Goal: Task Accomplishment & Management: Use online tool/utility

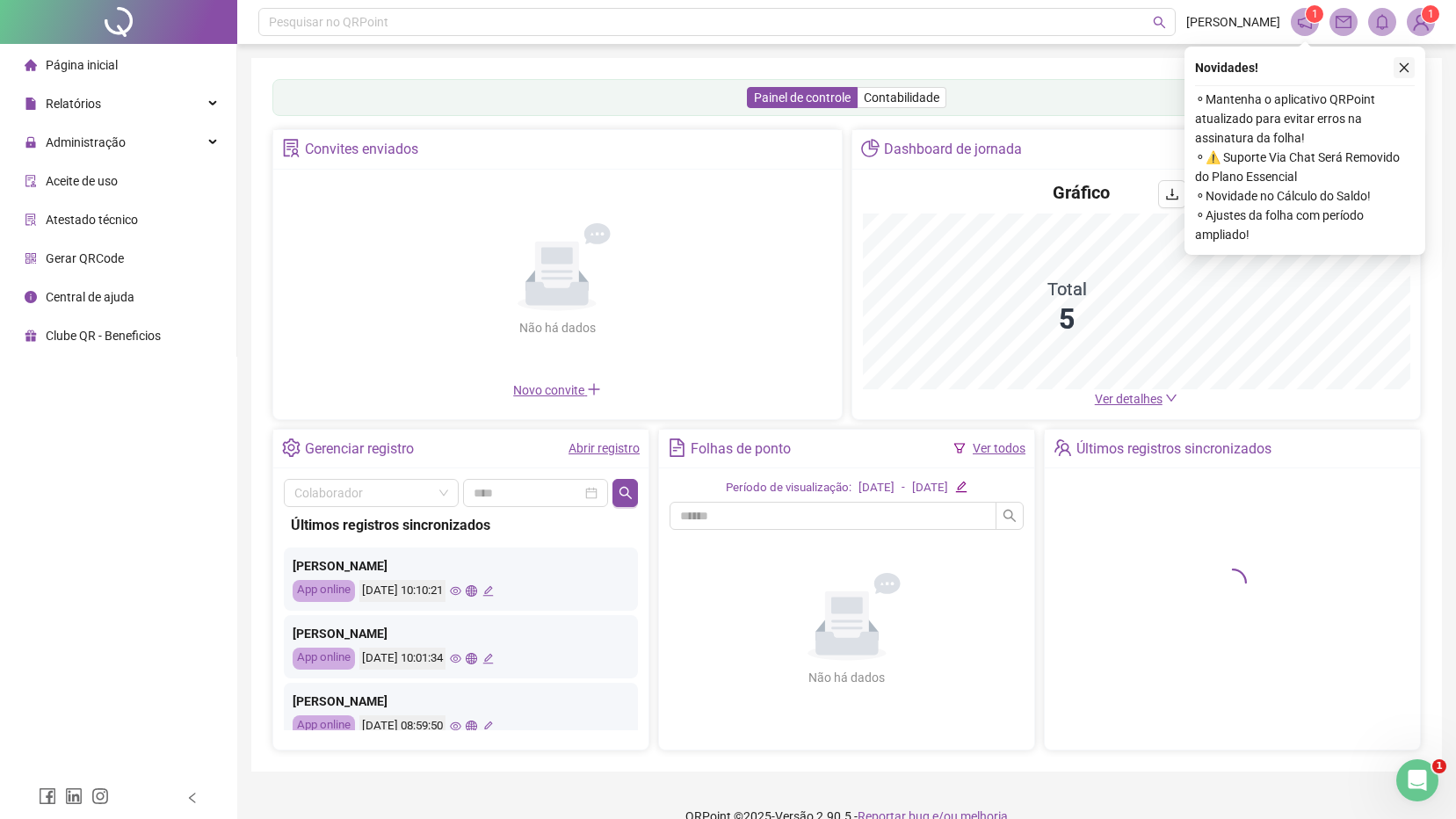
click at [1402, 71] on icon "close" at bounding box center [1404, 68] width 10 height 10
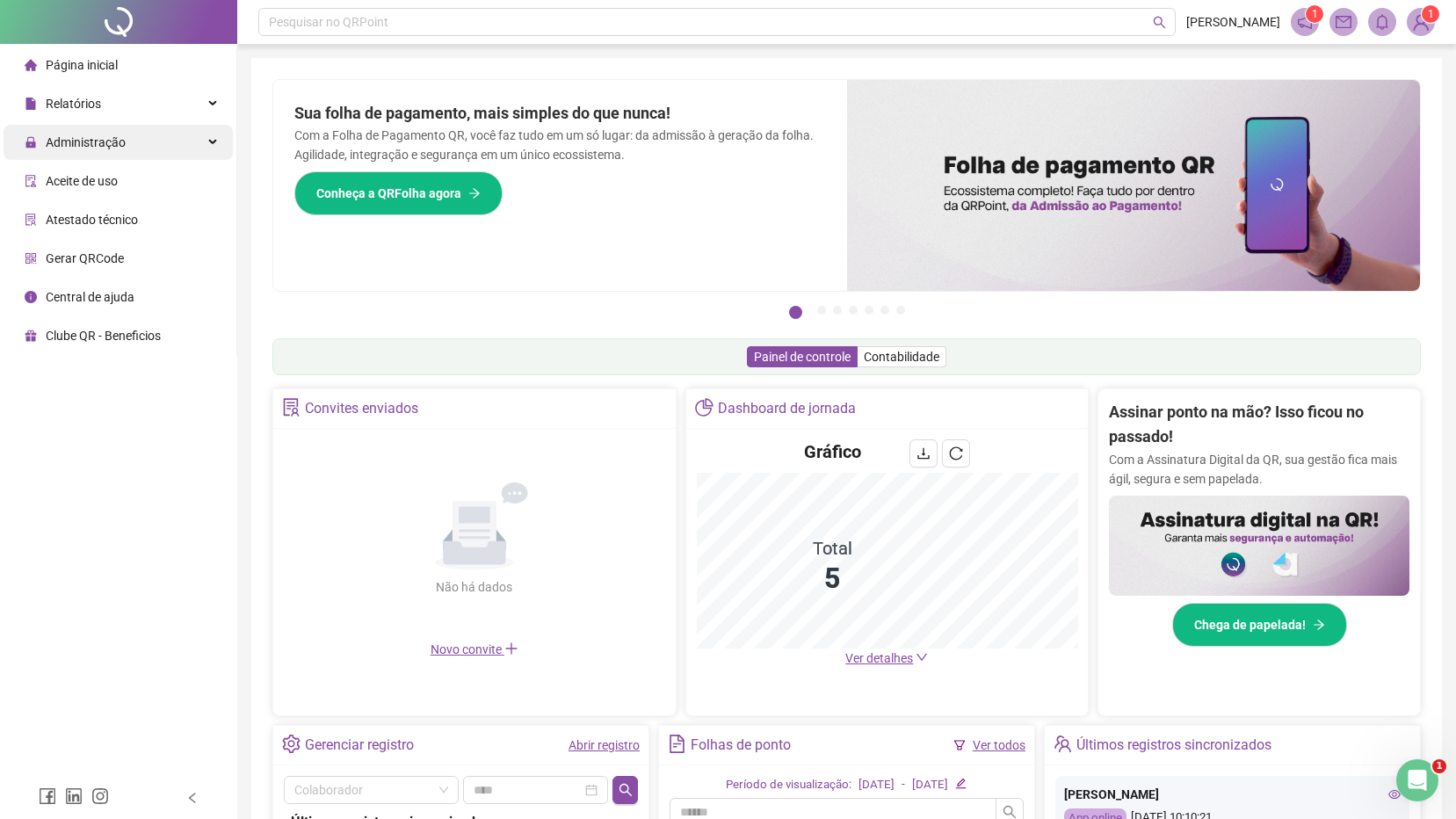
click at [97, 138] on span "Administração" at bounding box center [86, 142] width 80 height 14
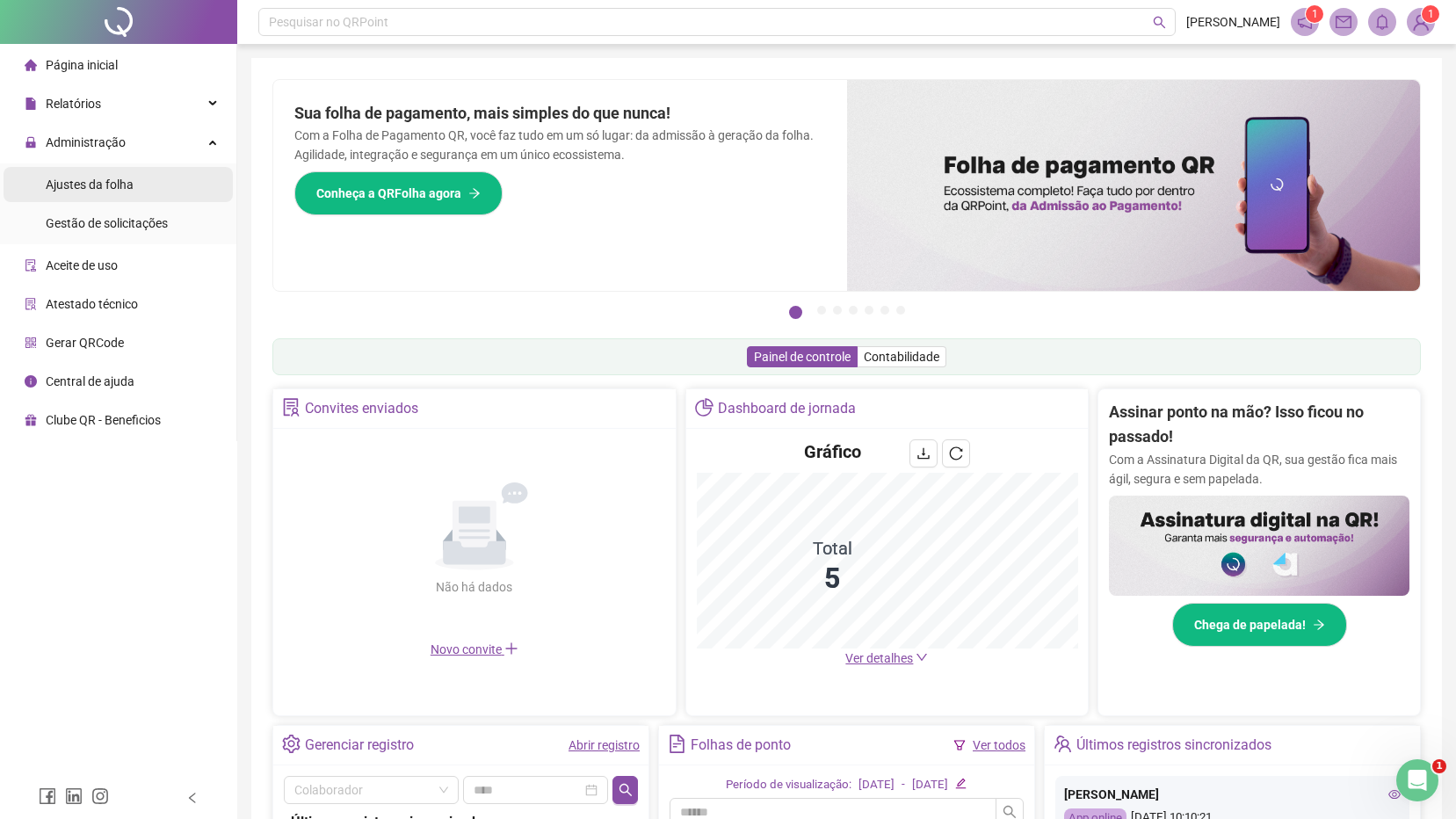
click at [95, 186] on span "Ajustes da folha" at bounding box center [90, 184] width 88 height 14
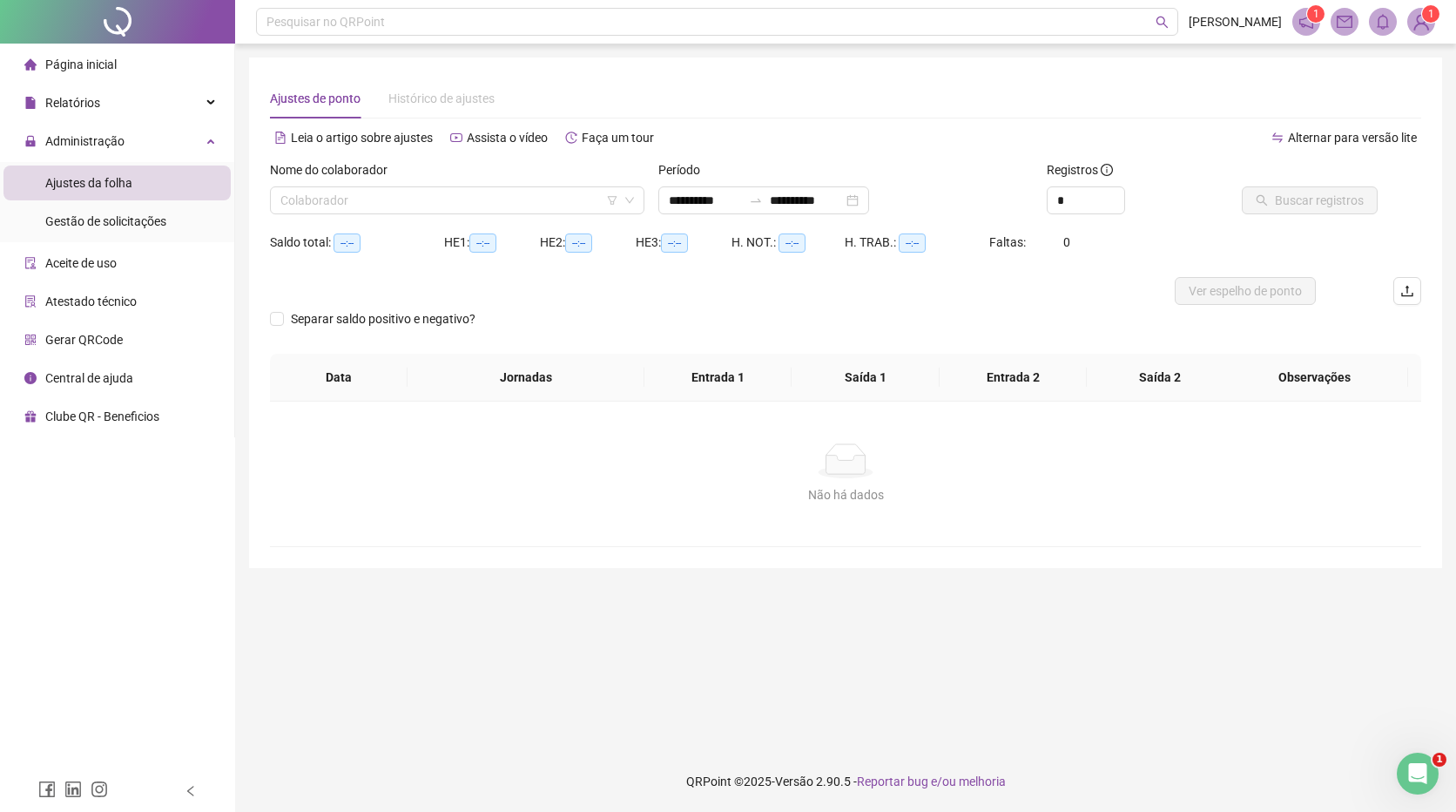
type input "**********"
click at [299, 208] on input "search" at bounding box center [449, 201] width 338 height 26
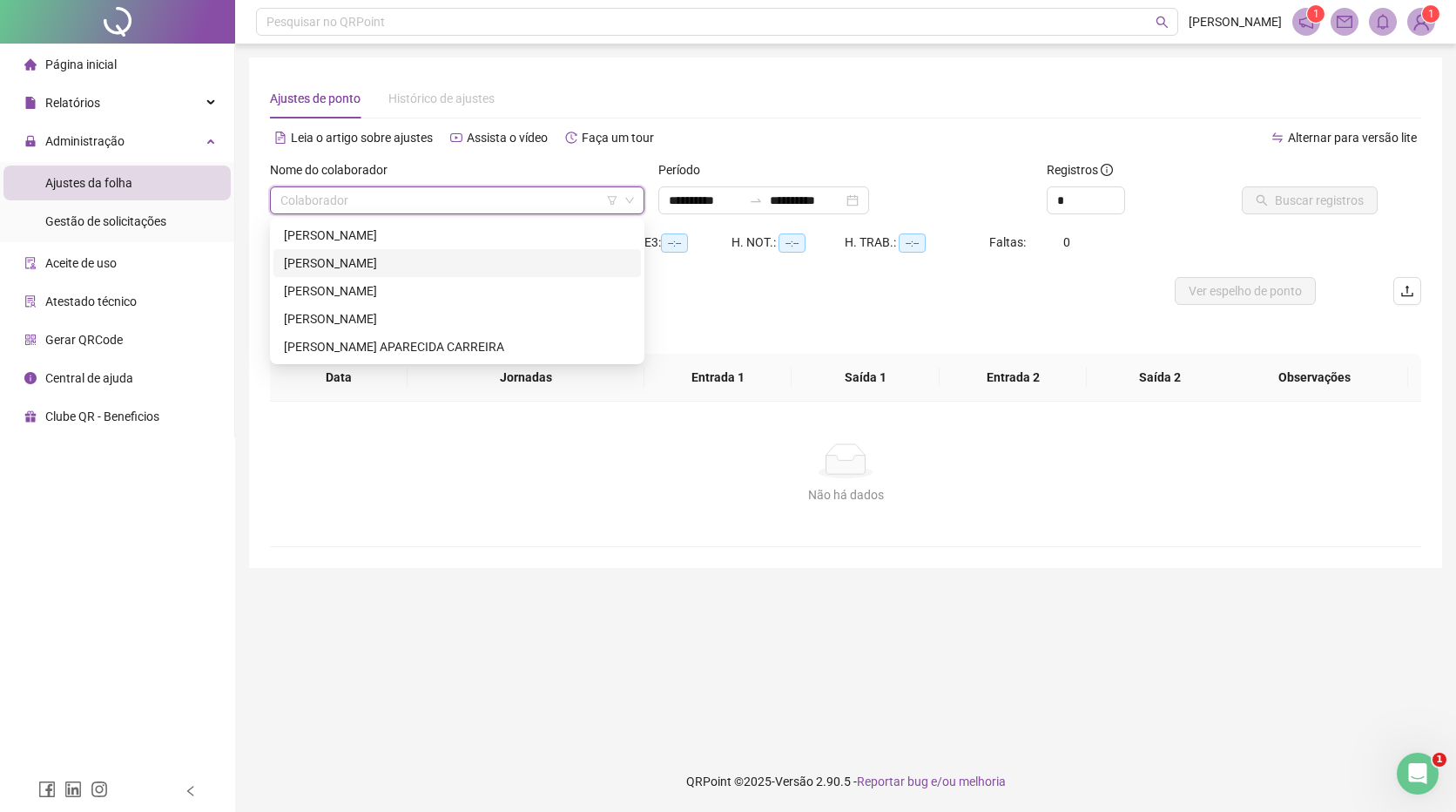
click at [306, 259] on div "[PERSON_NAME]" at bounding box center [457, 263] width 346 height 19
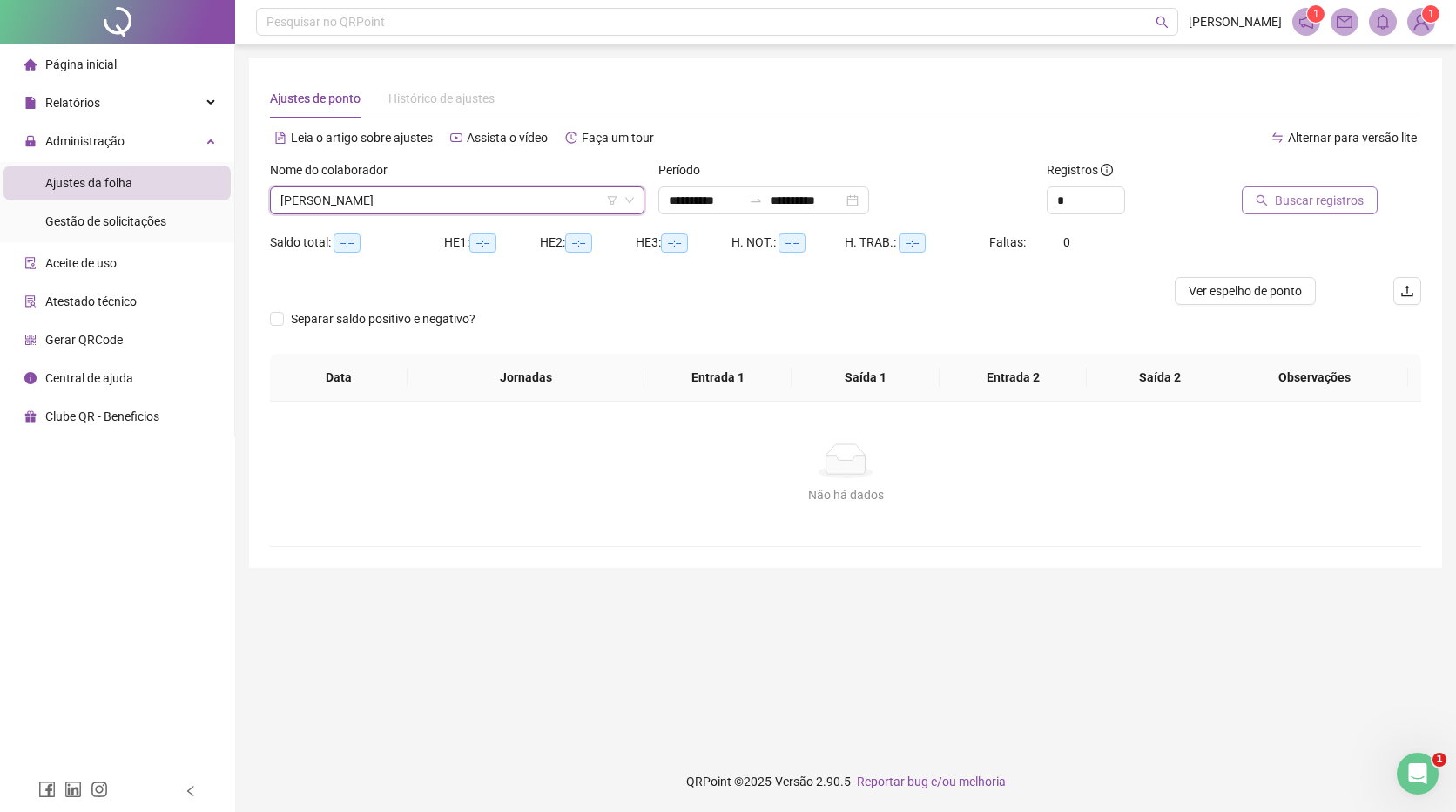
click at [1341, 195] on span "Buscar registros" at bounding box center [1320, 201] width 89 height 19
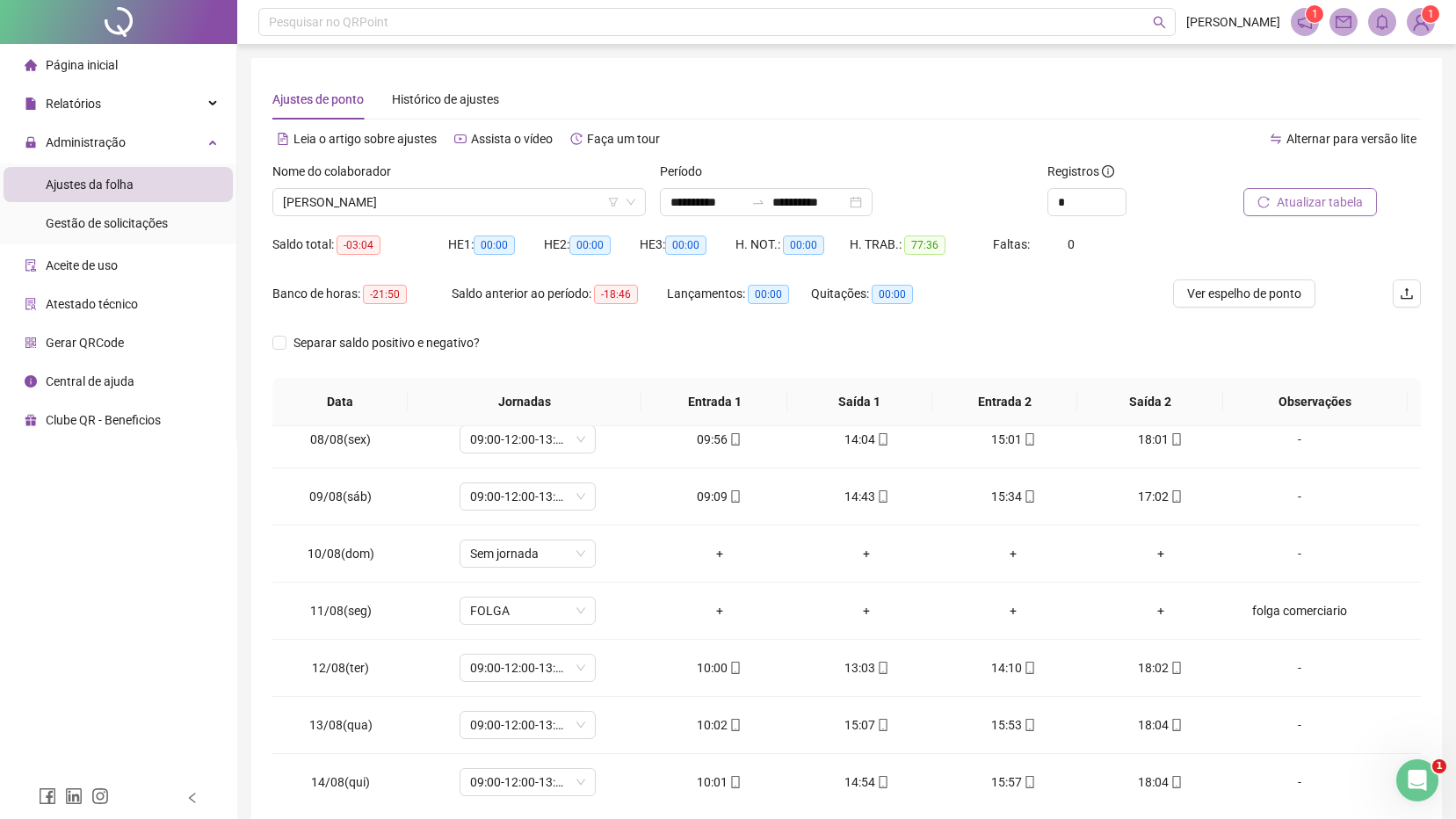
scroll to position [255, 0]
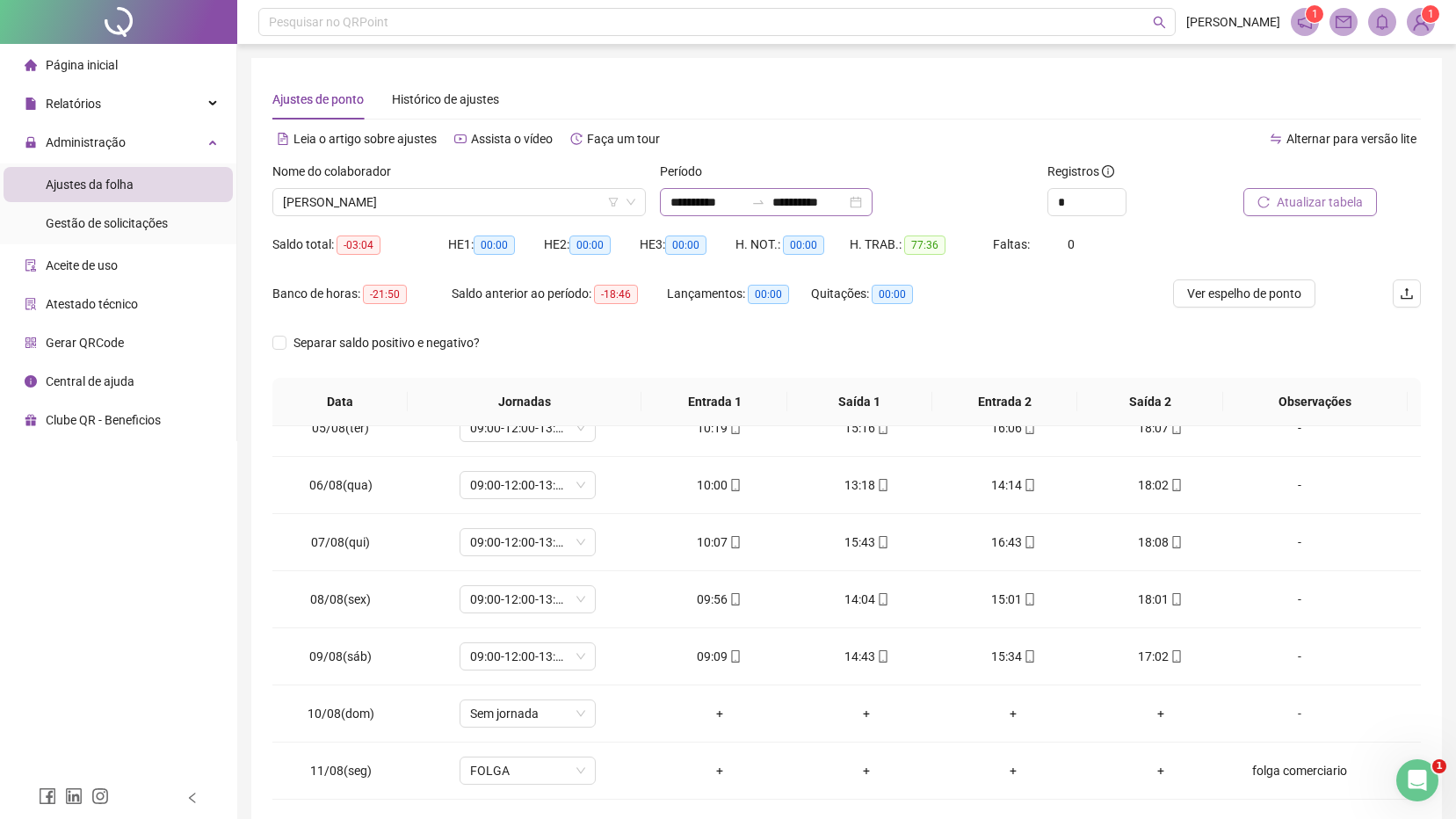
click at [873, 202] on div "**********" at bounding box center [766, 201] width 213 height 28
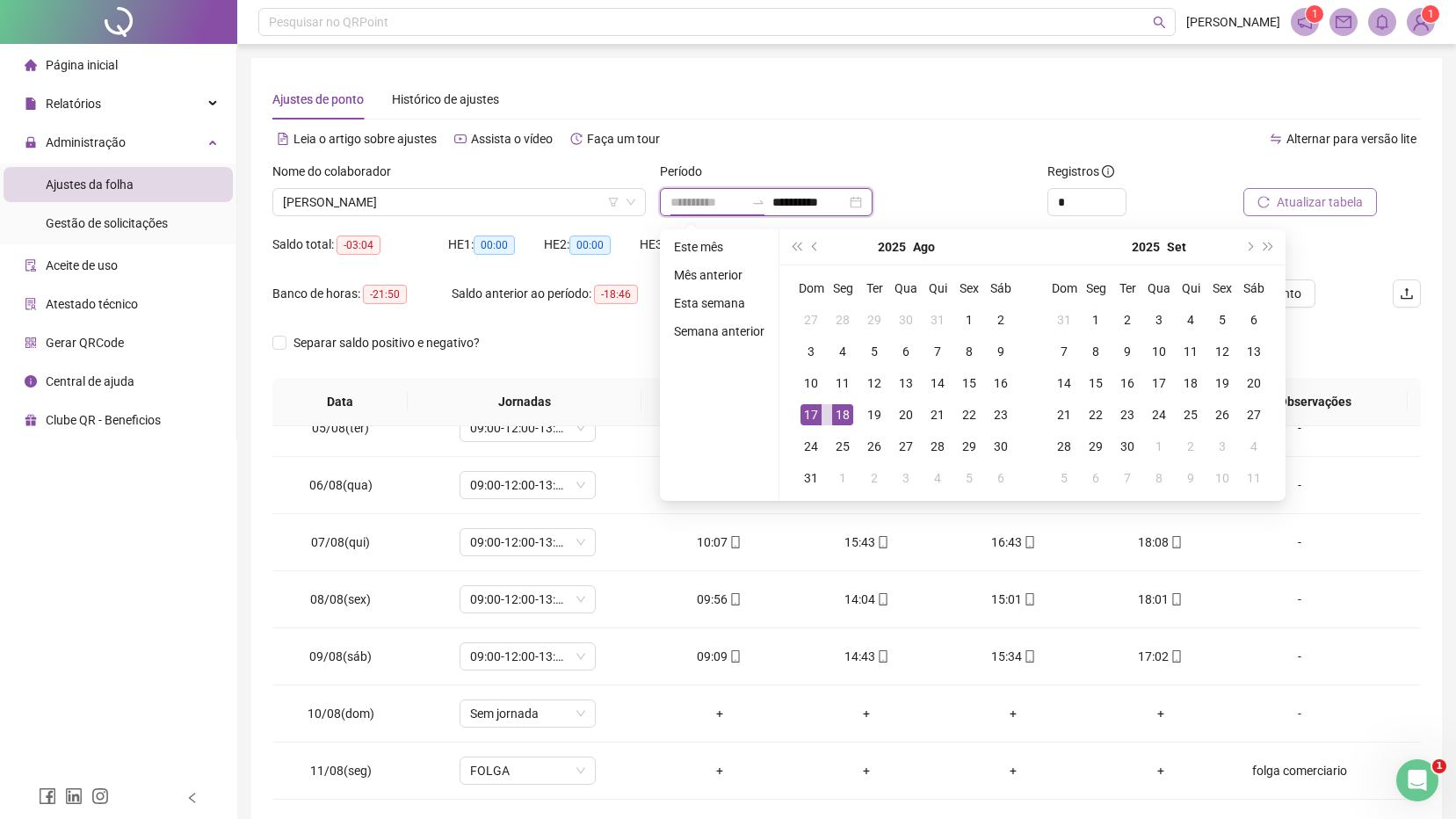
type input "**********"
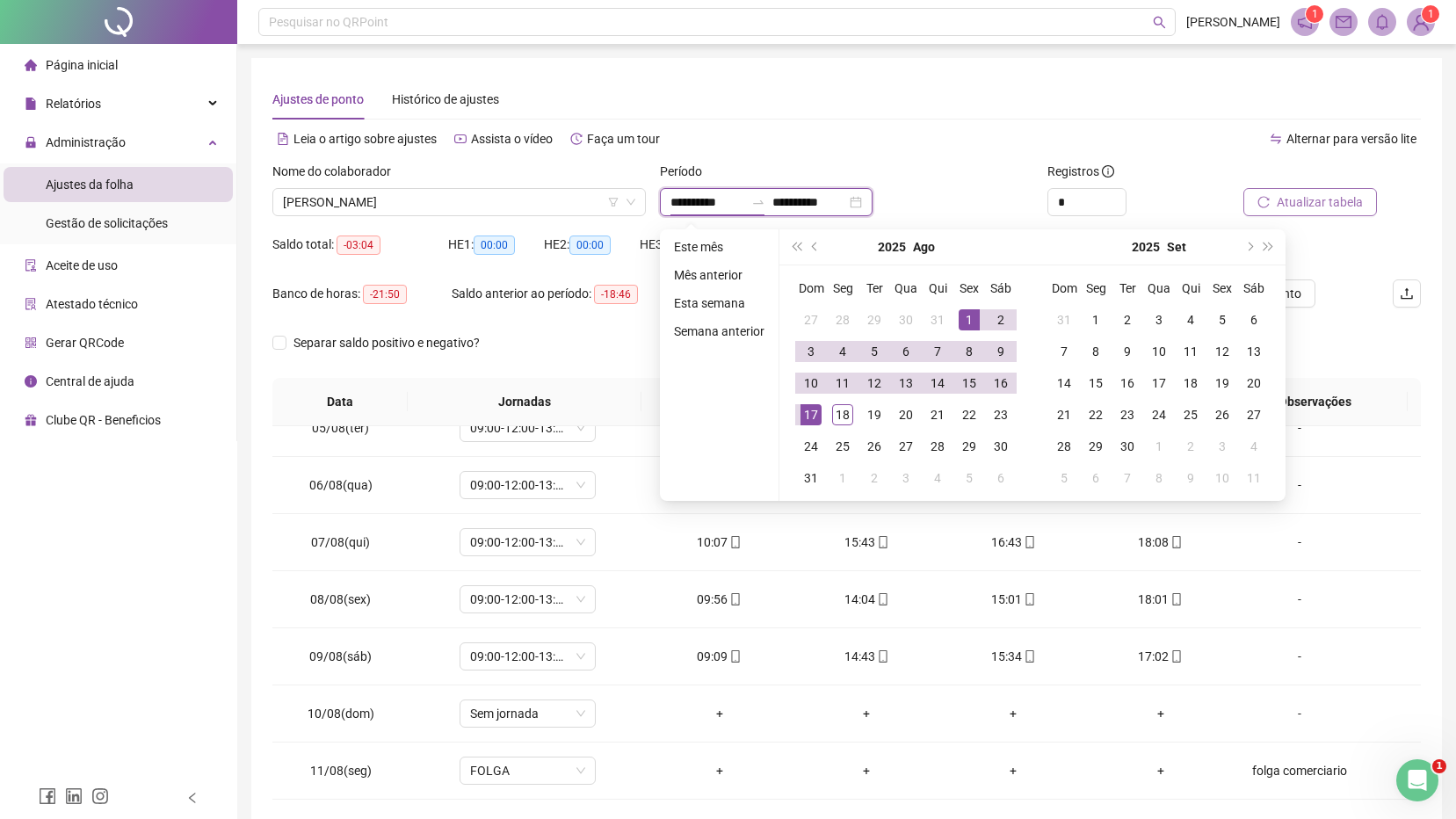
click at [801, 201] on input "**********" at bounding box center [809, 202] width 74 height 19
type input "**********"
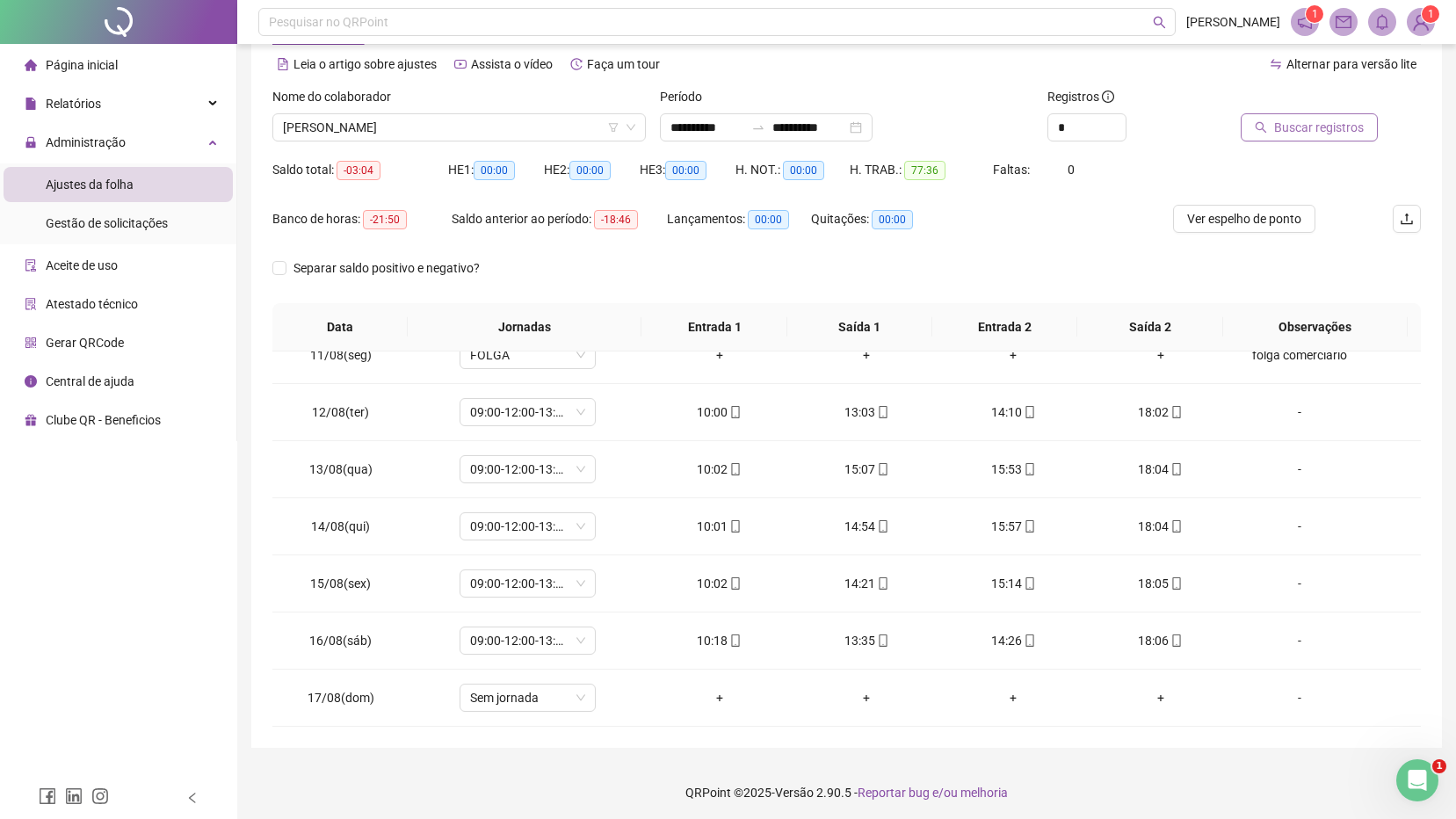
scroll to position [79, 0]
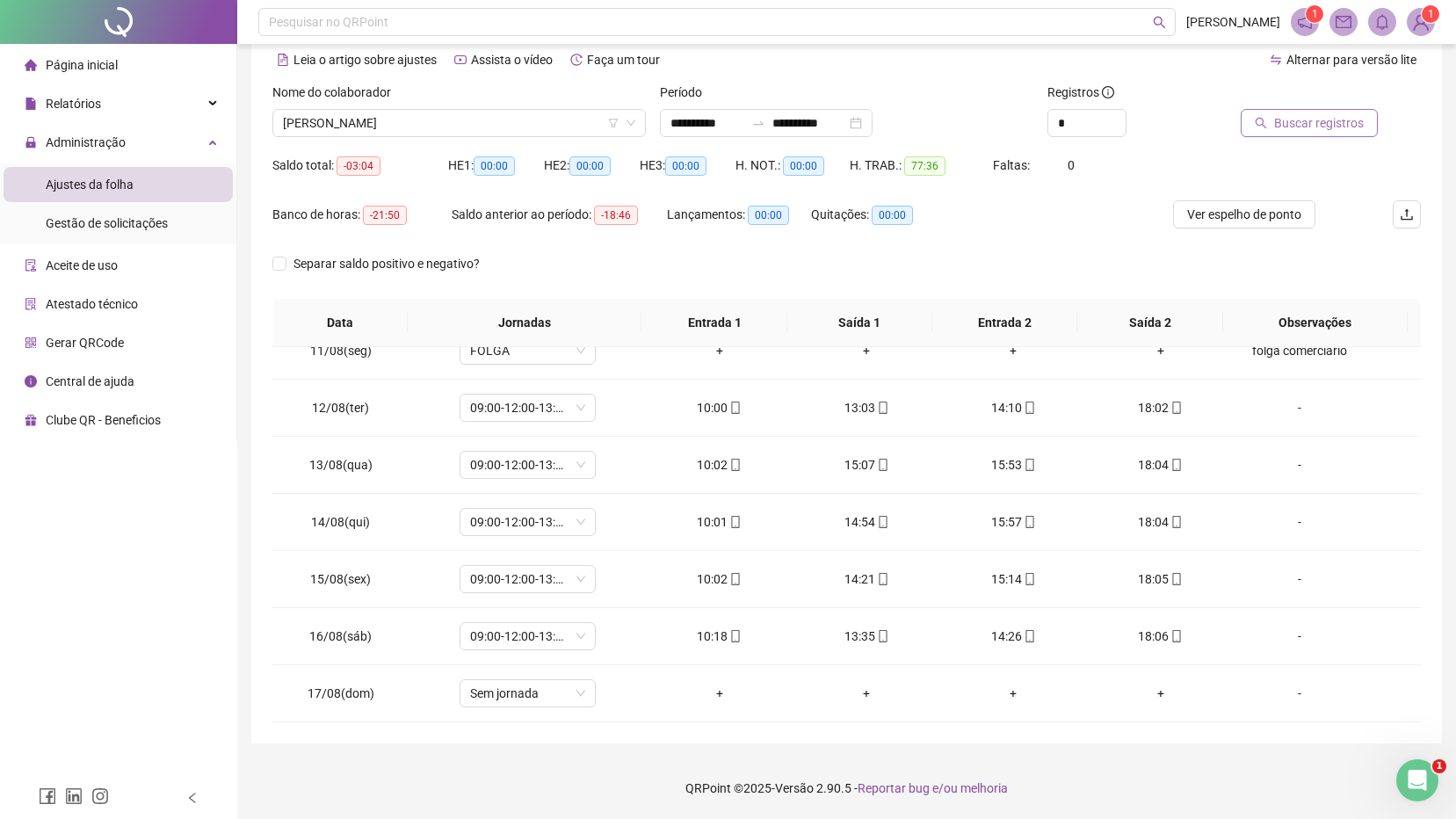
click at [1281, 121] on span "Buscar registros" at bounding box center [1319, 123] width 90 height 19
click at [457, 120] on span "[PERSON_NAME]" at bounding box center [458, 123] width 352 height 27
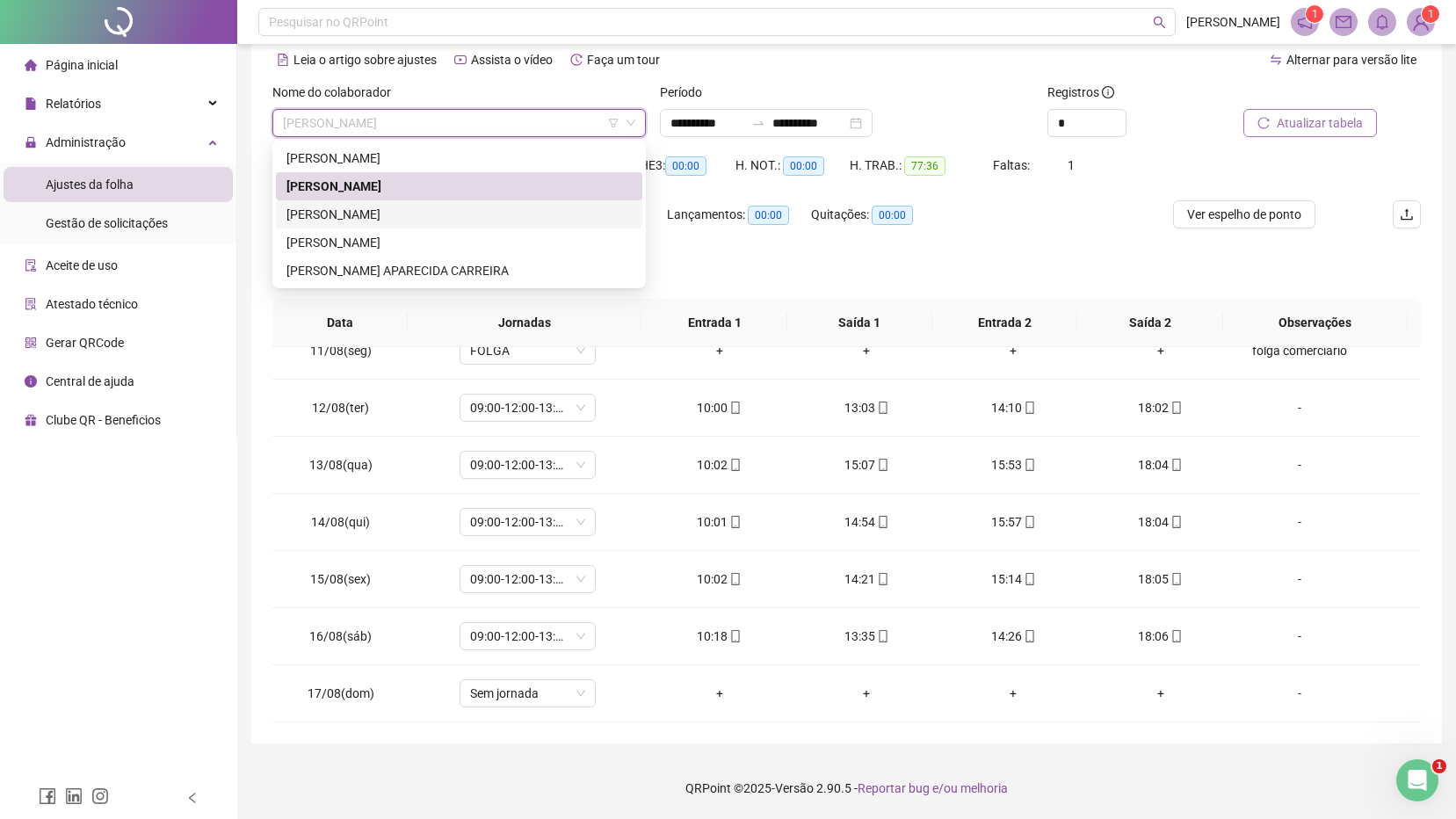
click at [402, 218] on div "[PERSON_NAME]" at bounding box center [459, 214] width 346 height 19
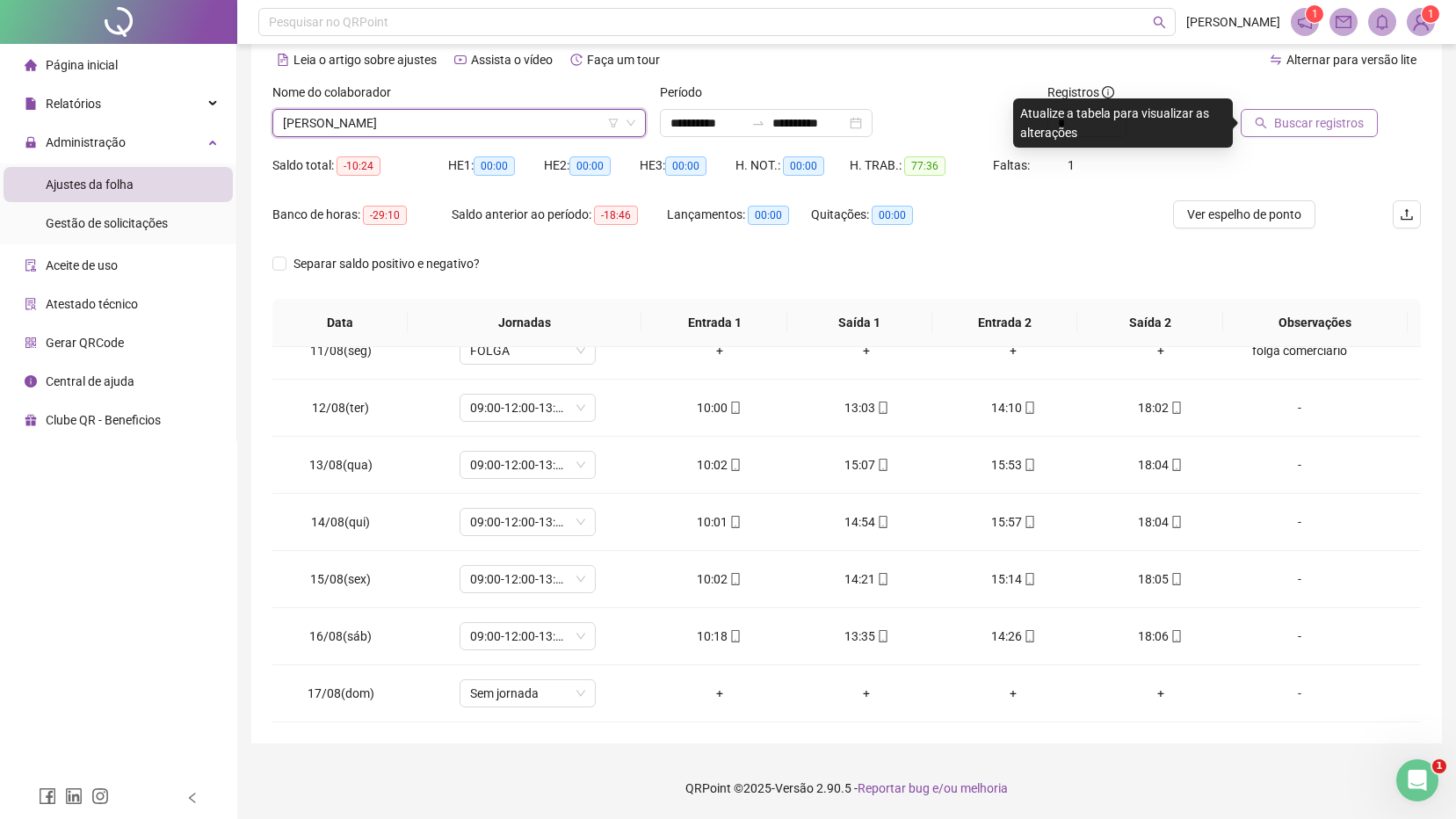
click at [1307, 117] on span "Buscar registros" at bounding box center [1319, 123] width 90 height 19
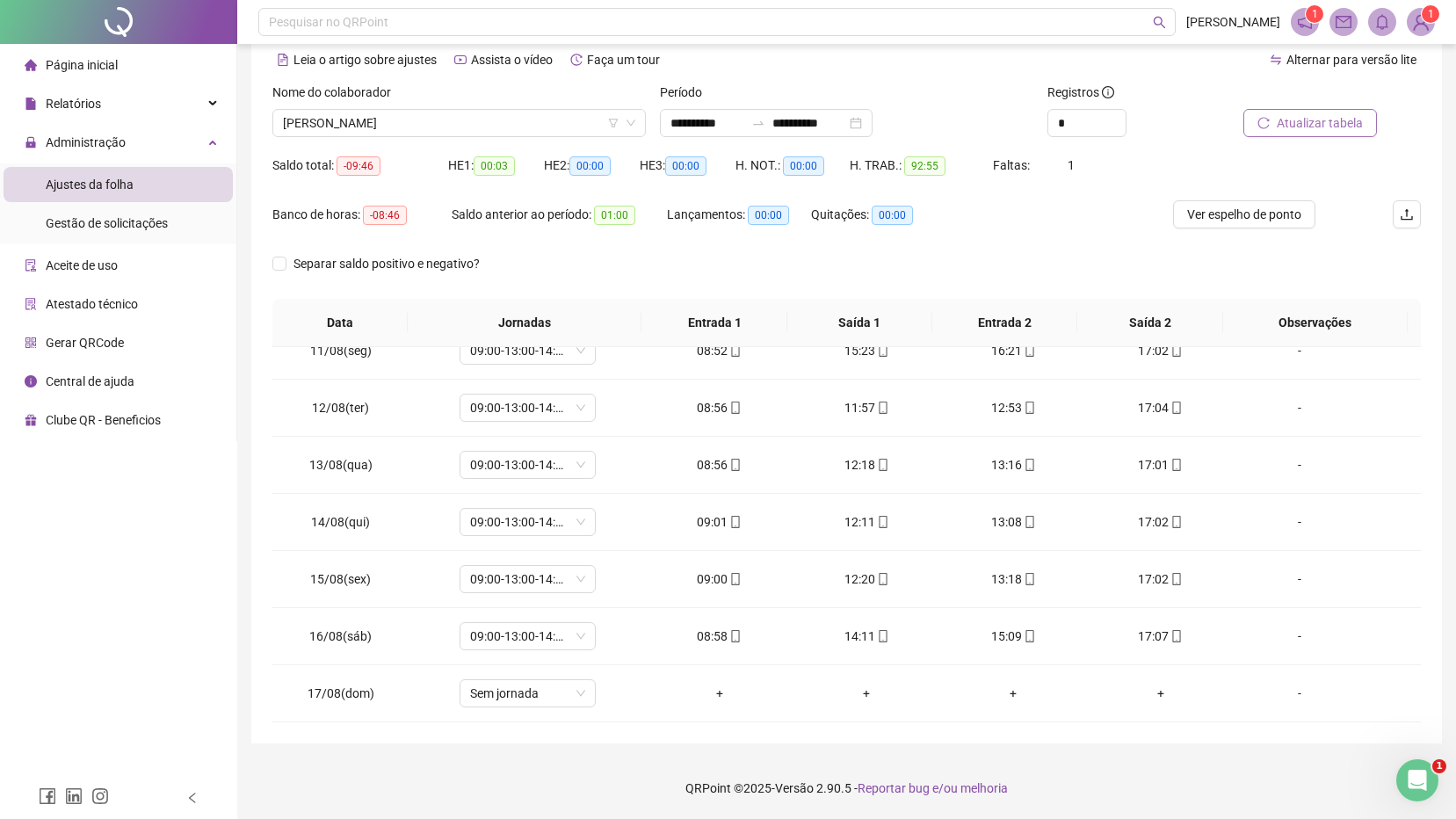
scroll to position [653, 0]
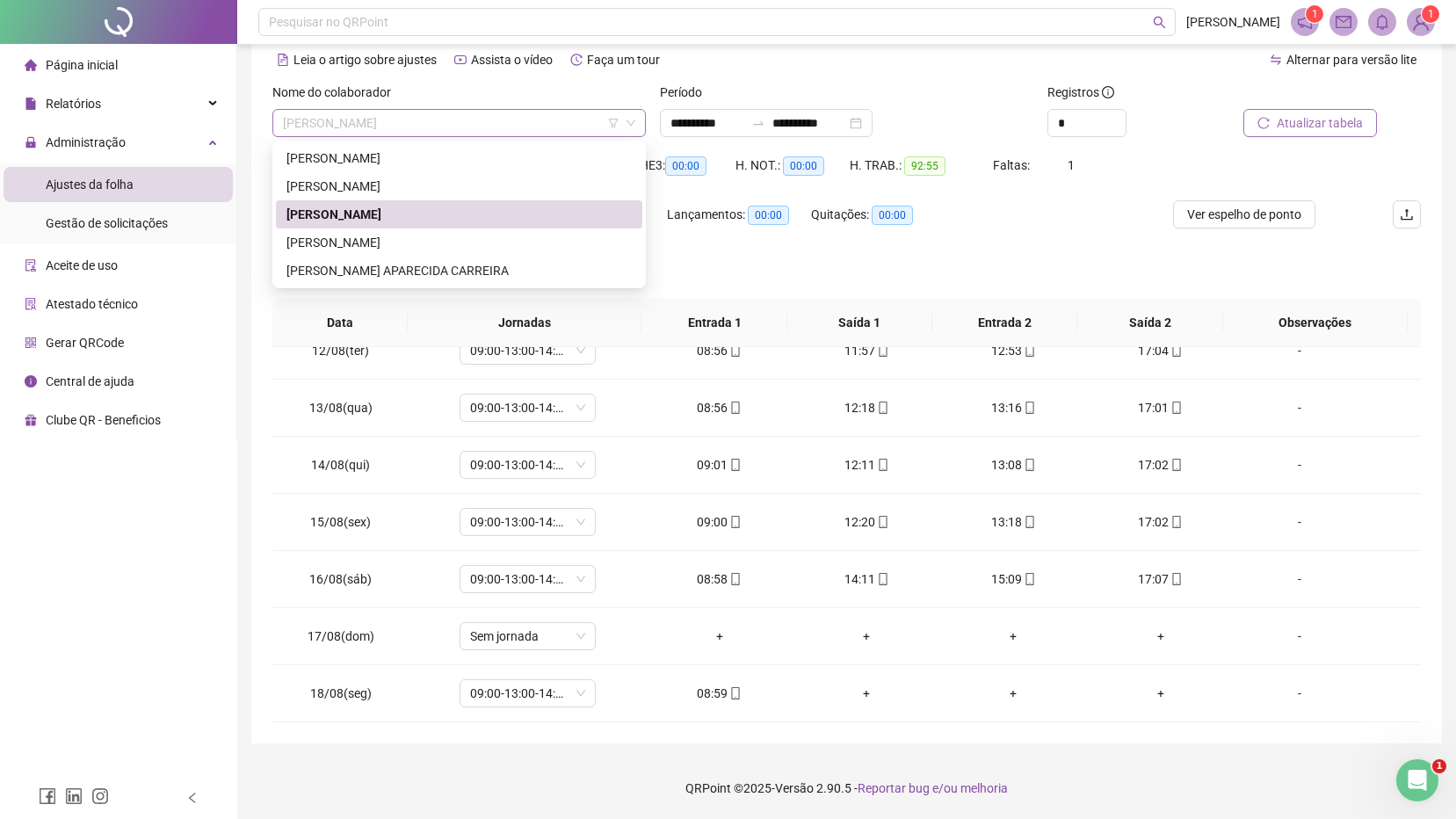
click at [472, 116] on span "[PERSON_NAME]" at bounding box center [458, 123] width 352 height 27
click at [415, 183] on div "[PERSON_NAME]" at bounding box center [459, 186] width 346 height 19
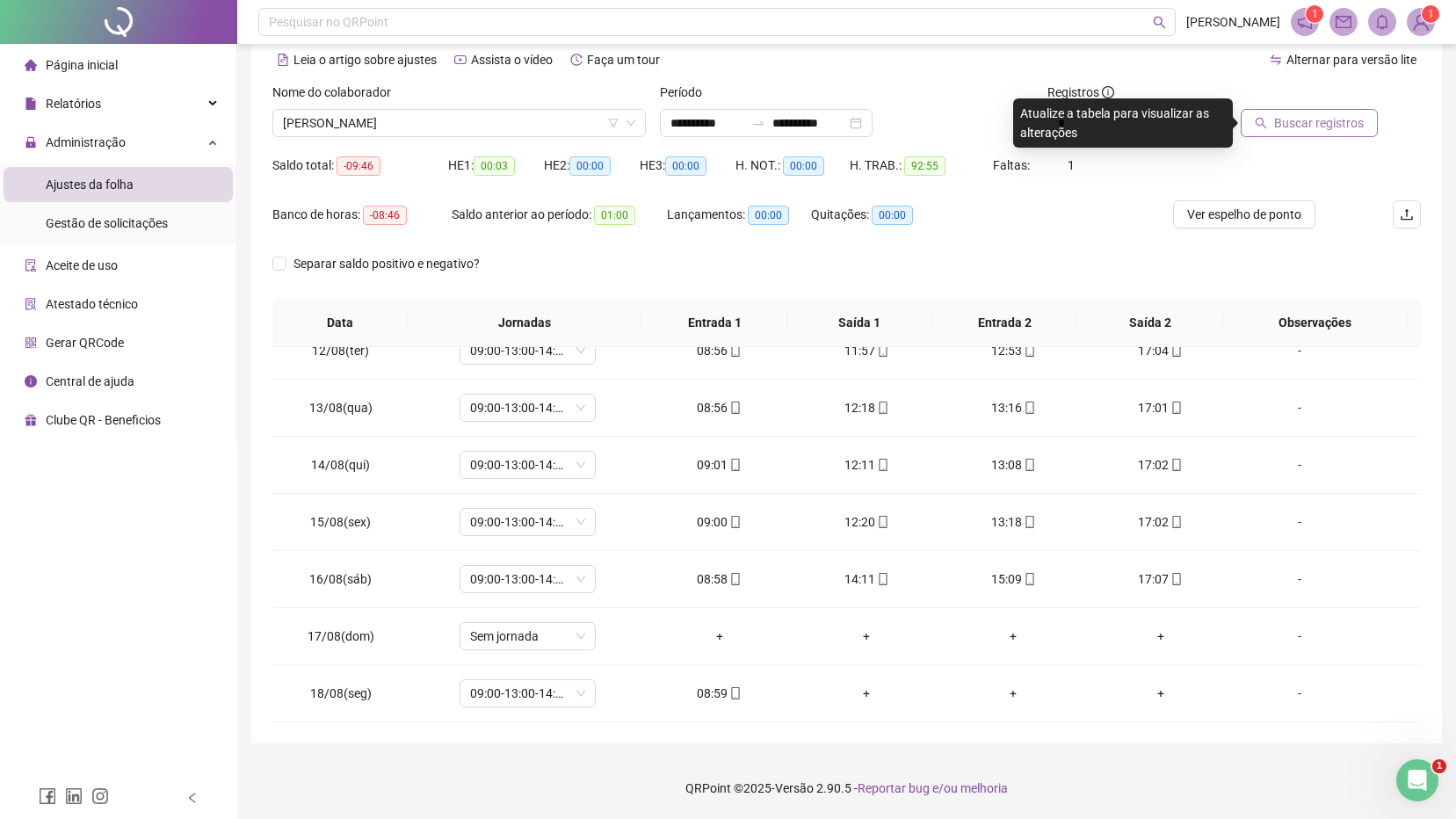
click at [1286, 129] on span "Buscar registros" at bounding box center [1319, 123] width 90 height 19
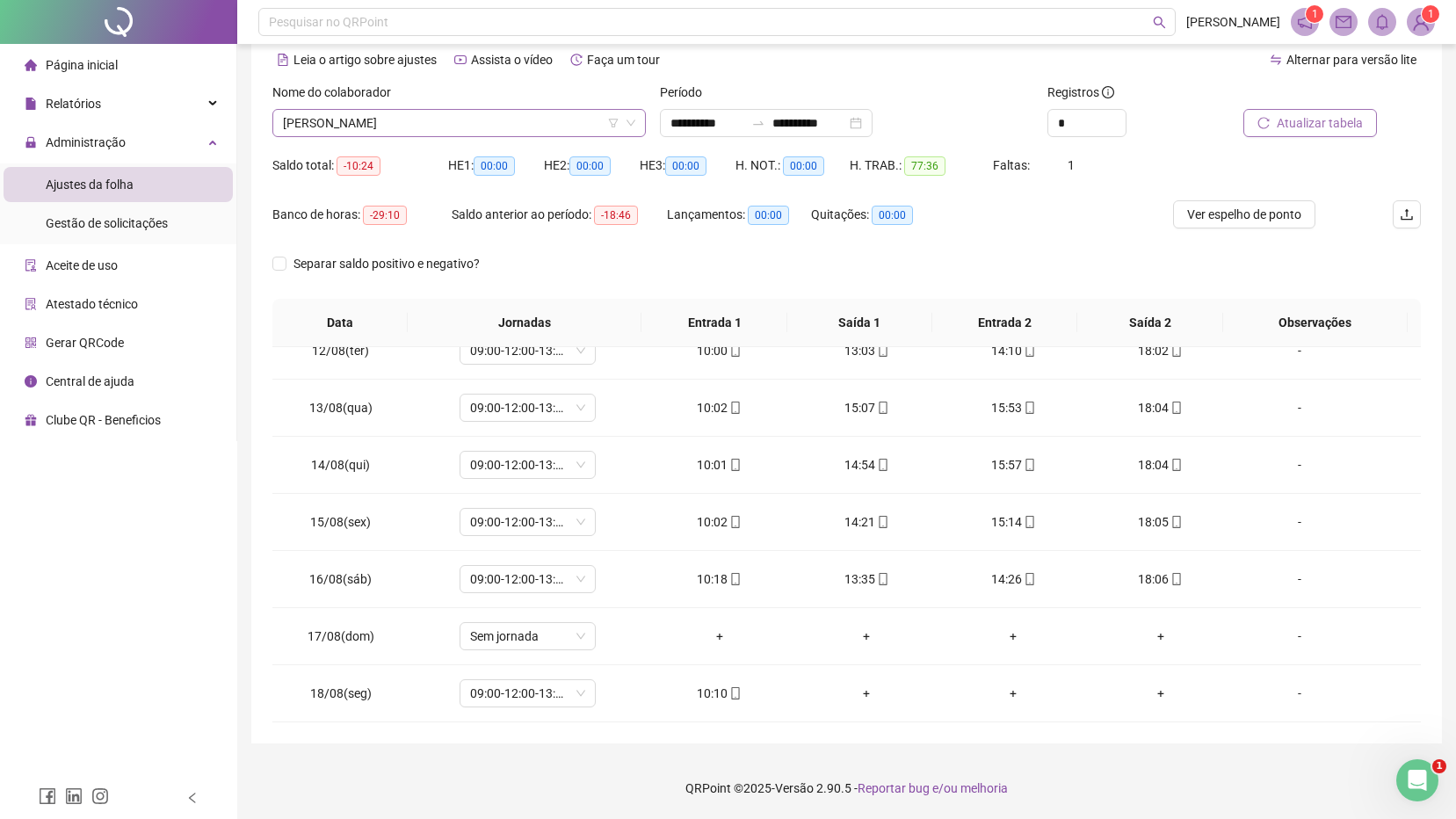
click at [424, 130] on span "[PERSON_NAME]" at bounding box center [458, 123] width 352 height 27
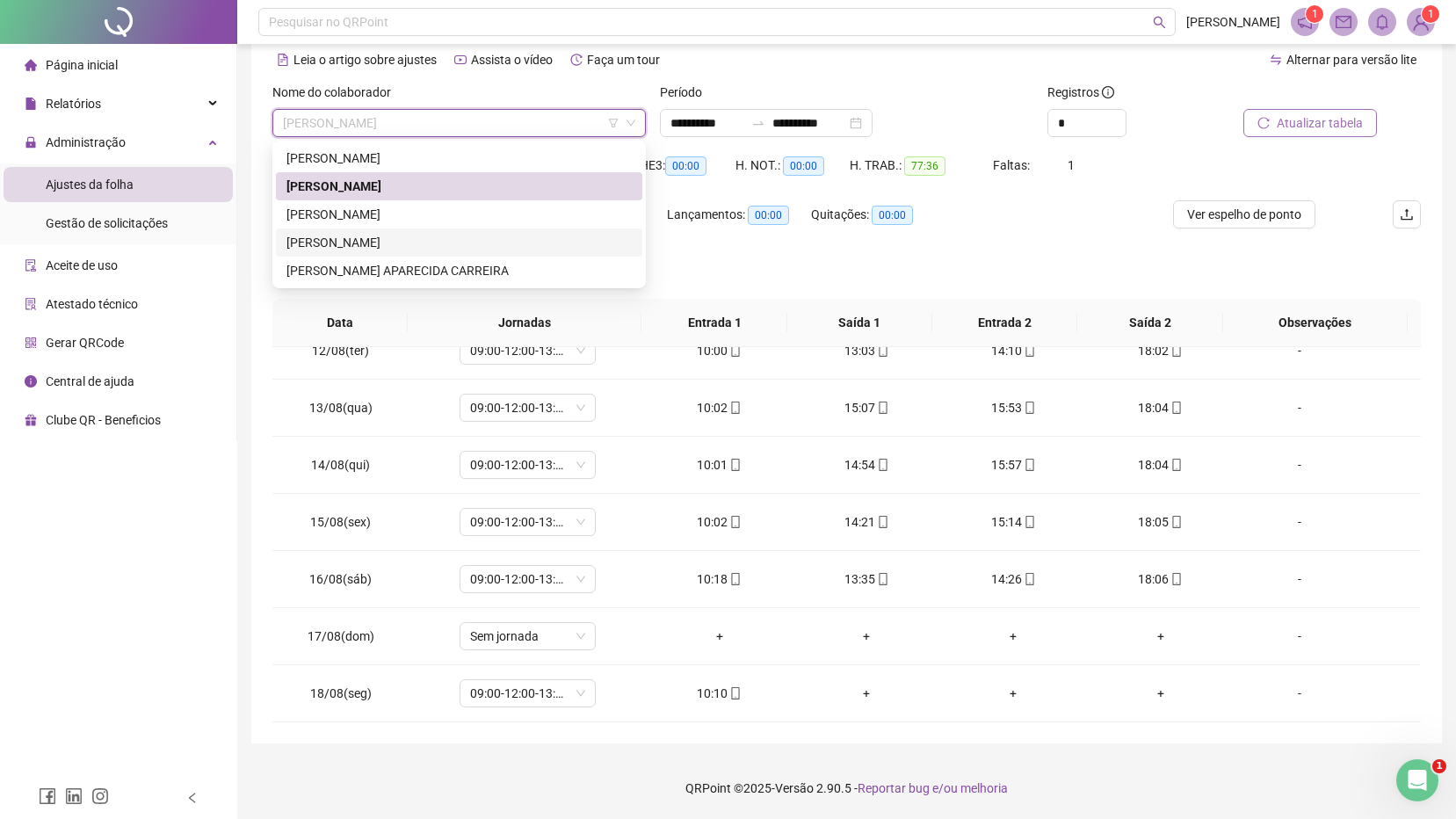
click at [392, 241] on div "[PERSON_NAME]" at bounding box center [459, 242] width 346 height 19
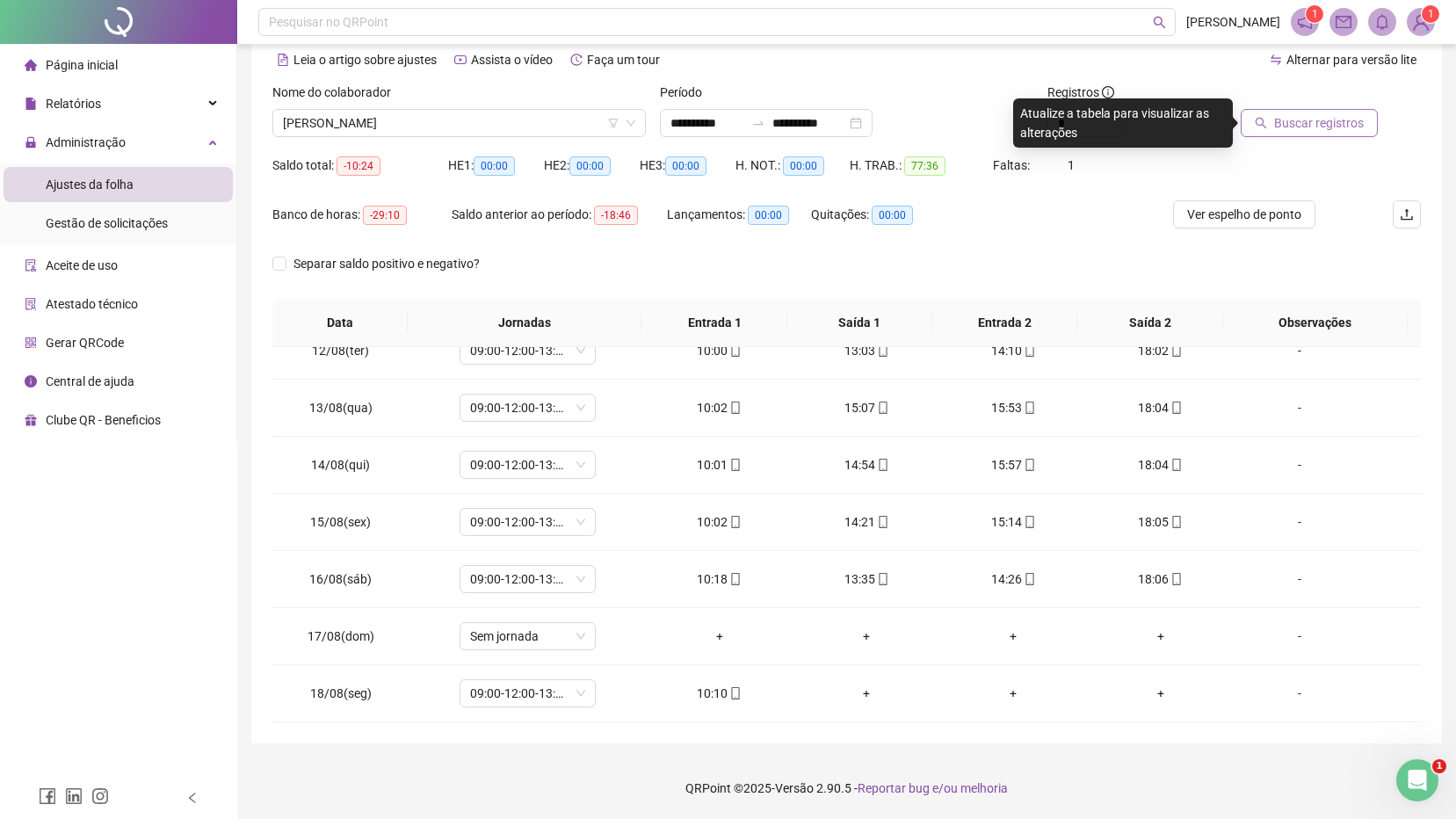
click at [1277, 121] on span "Buscar registros" at bounding box center [1319, 123] width 90 height 19
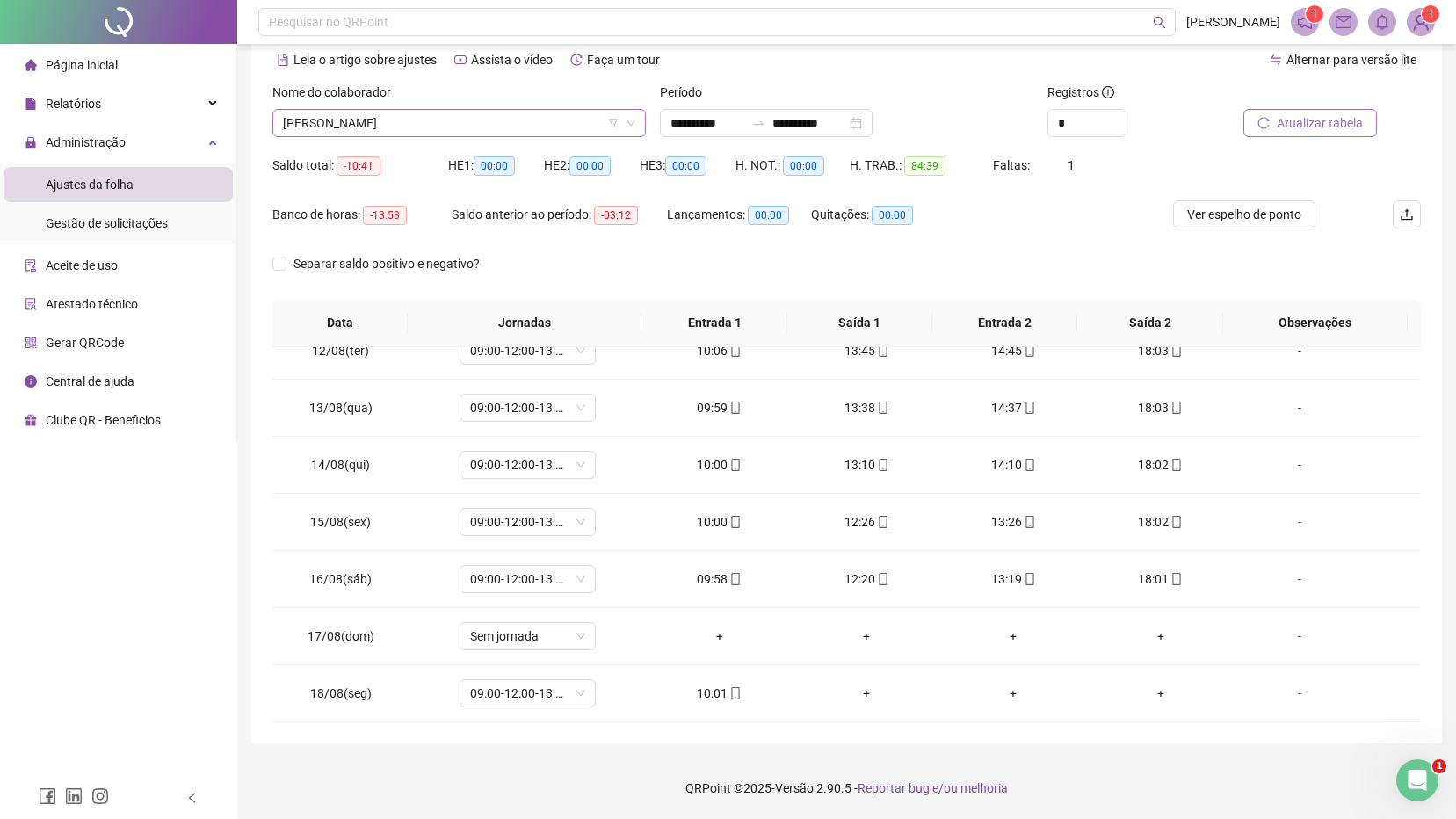
click at [556, 130] on span "[PERSON_NAME]" at bounding box center [458, 123] width 352 height 27
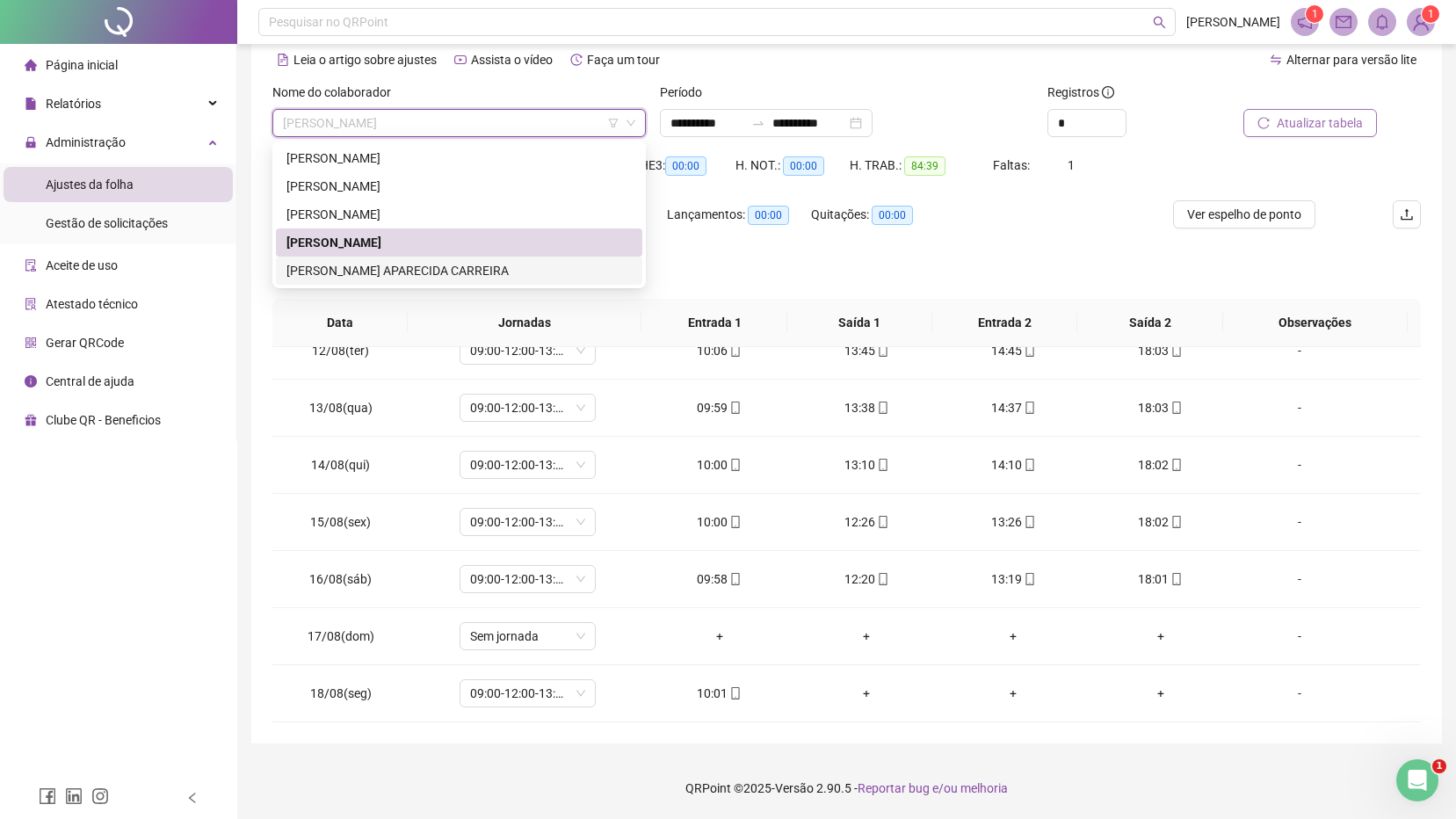
click at [451, 274] on div "[PERSON_NAME] APARECIDA CARREIRA" at bounding box center [459, 270] width 346 height 19
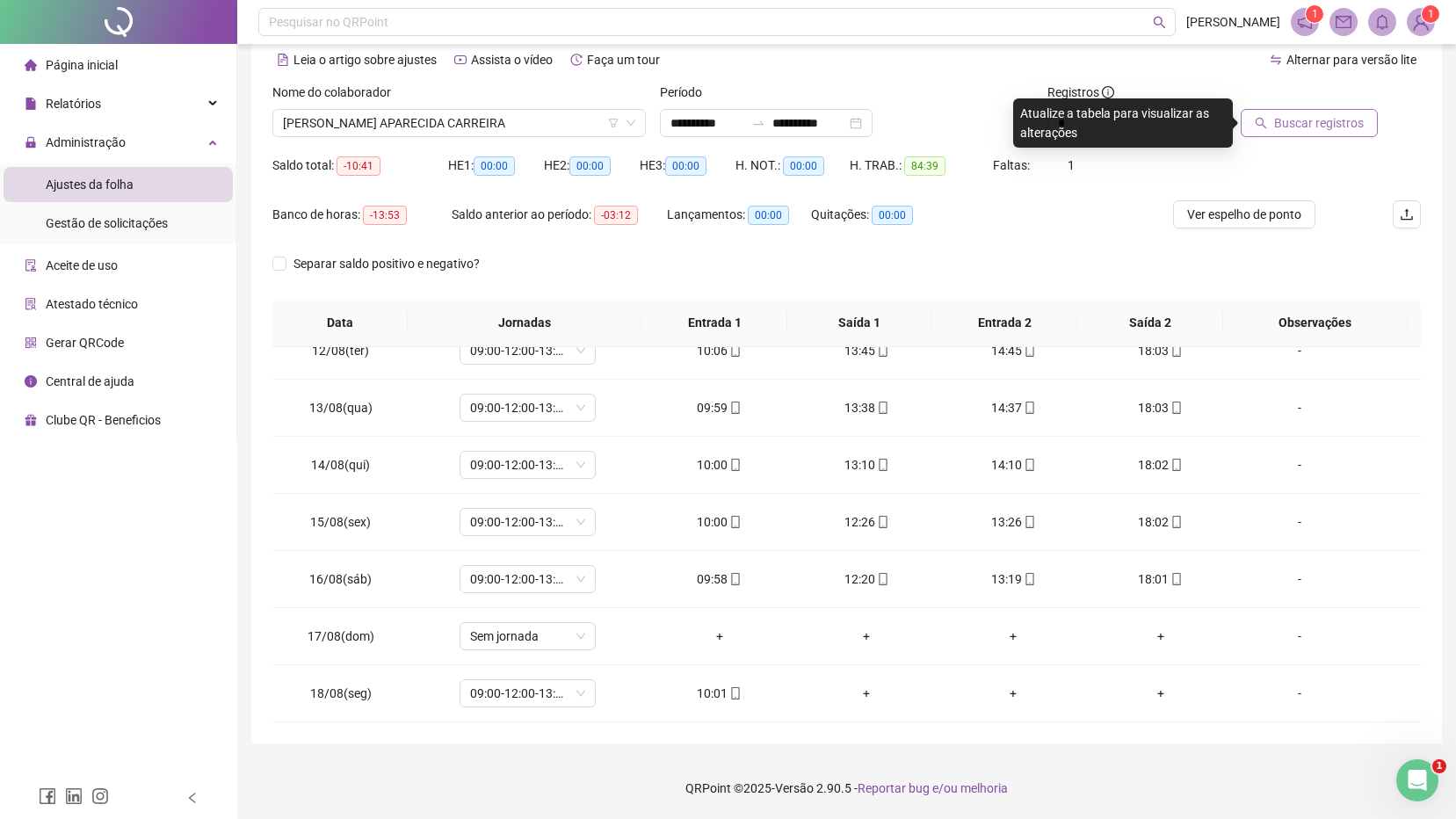
click at [1290, 122] on span "Buscar registros" at bounding box center [1319, 123] width 90 height 19
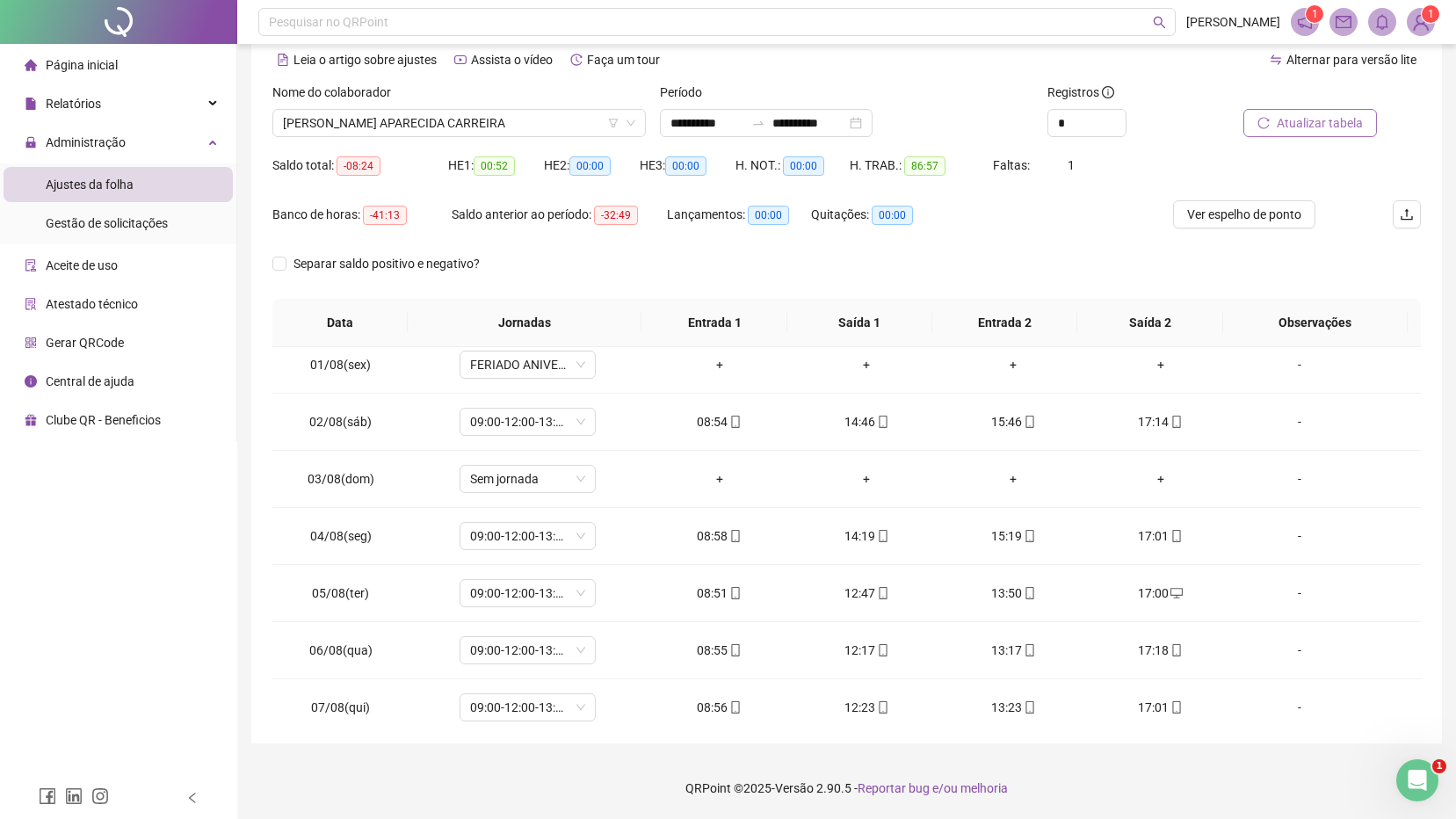
scroll to position [0, 0]
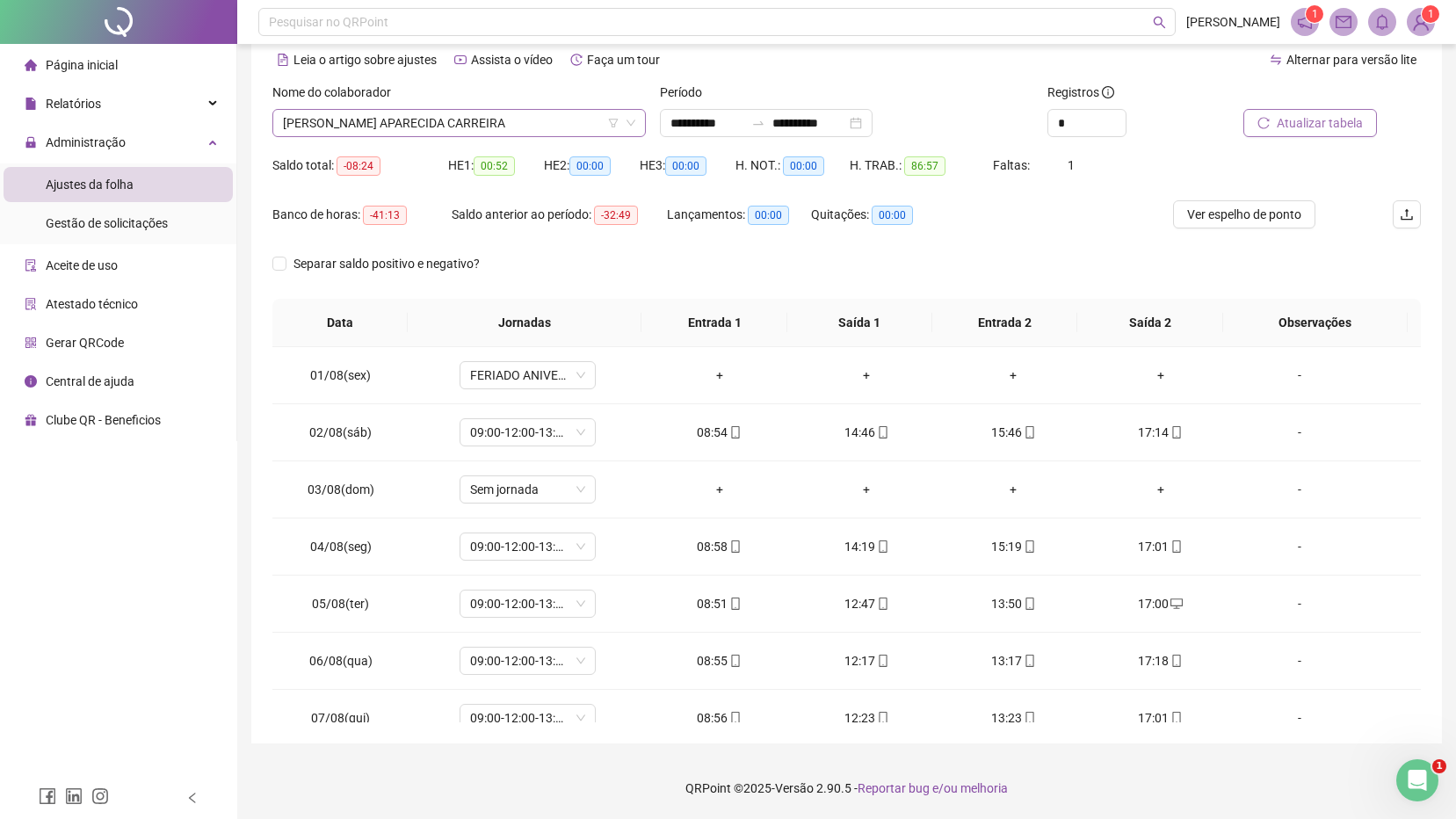
click at [488, 122] on span "[PERSON_NAME] APARECIDA CARREIRA" at bounding box center [458, 123] width 352 height 27
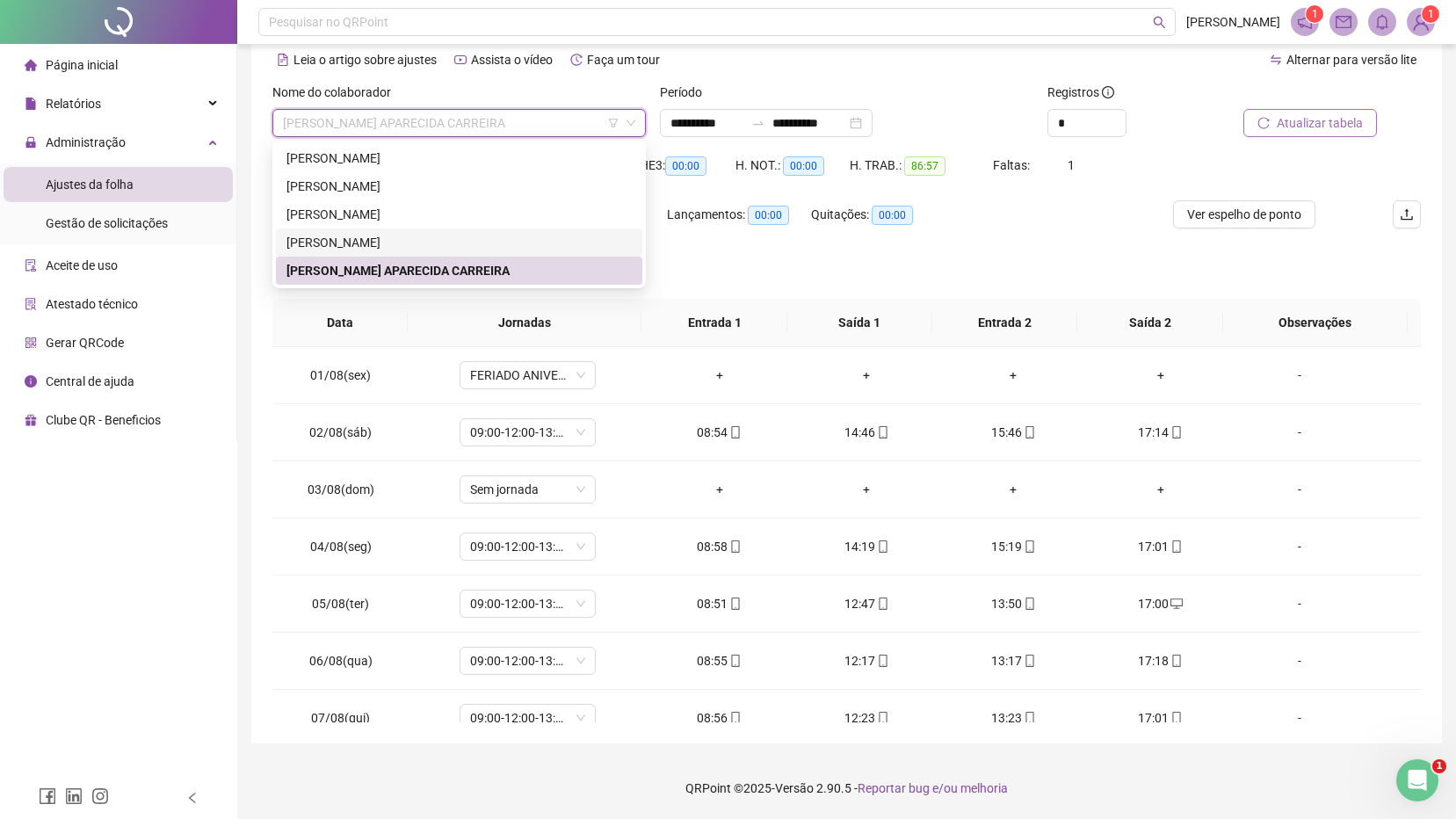
click at [424, 238] on div "[PERSON_NAME]" at bounding box center [459, 242] width 346 height 19
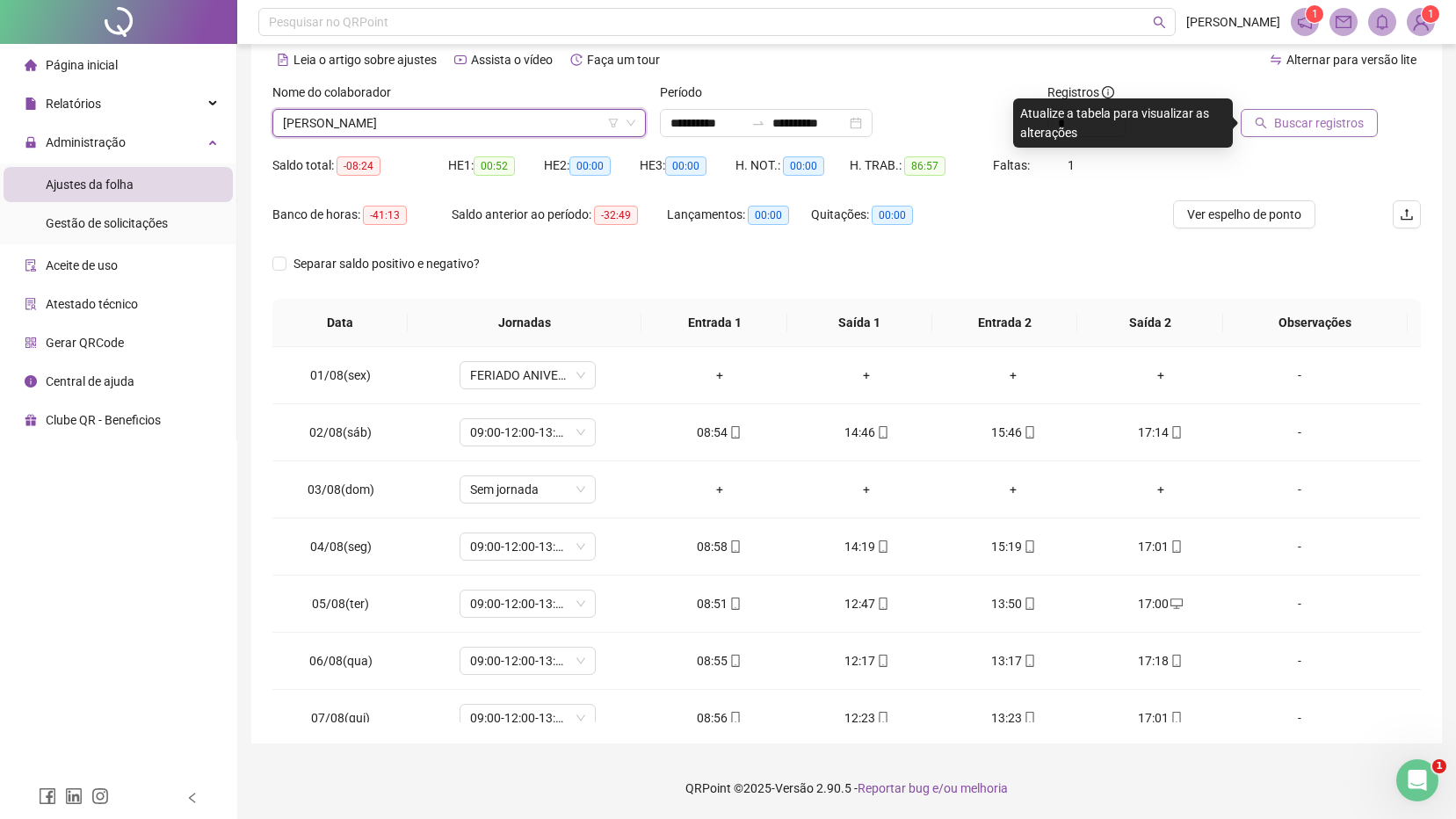
click at [1297, 118] on span "Buscar registros" at bounding box center [1319, 123] width 90 height 19
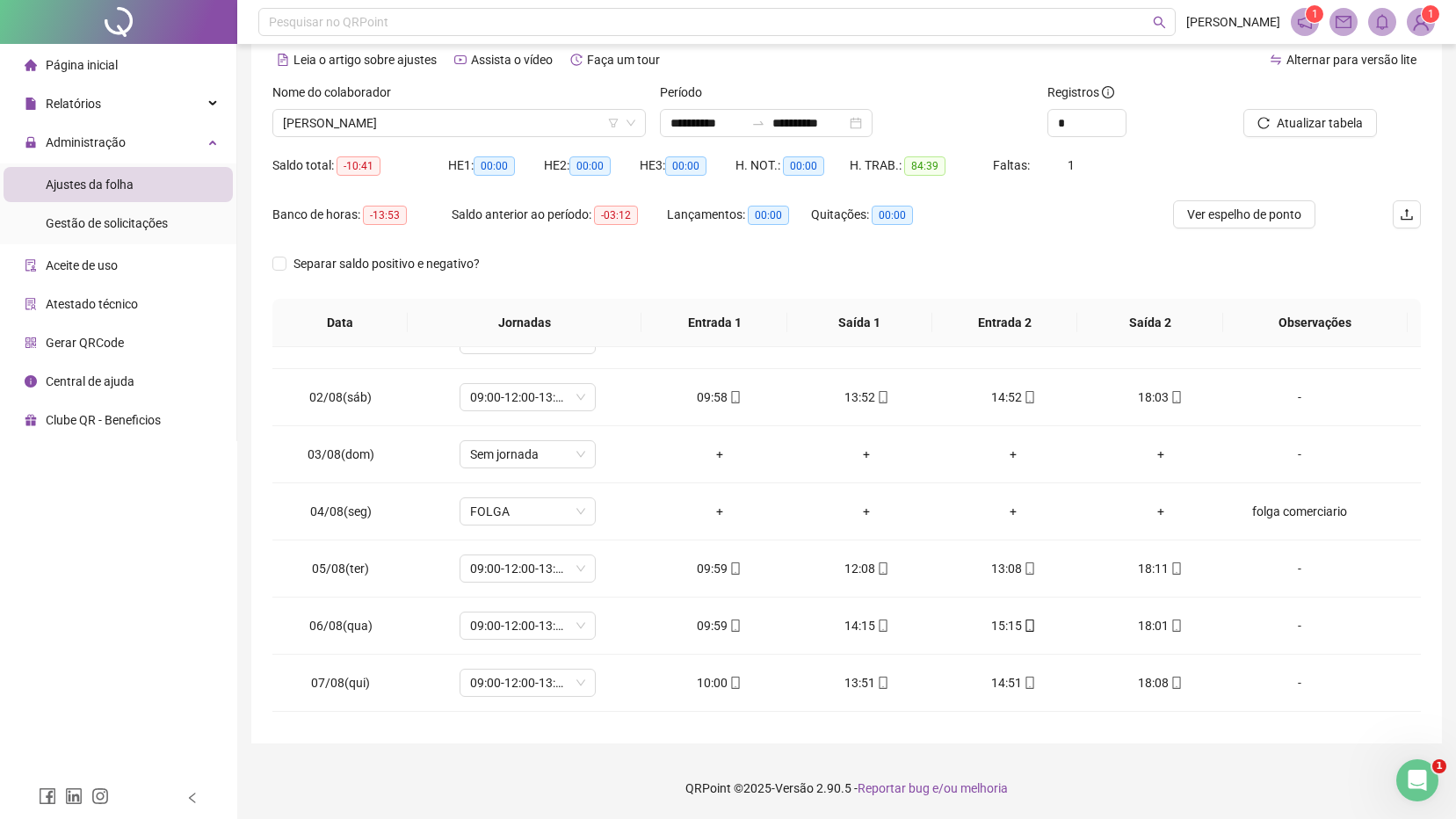
scroll to position [6, 0]
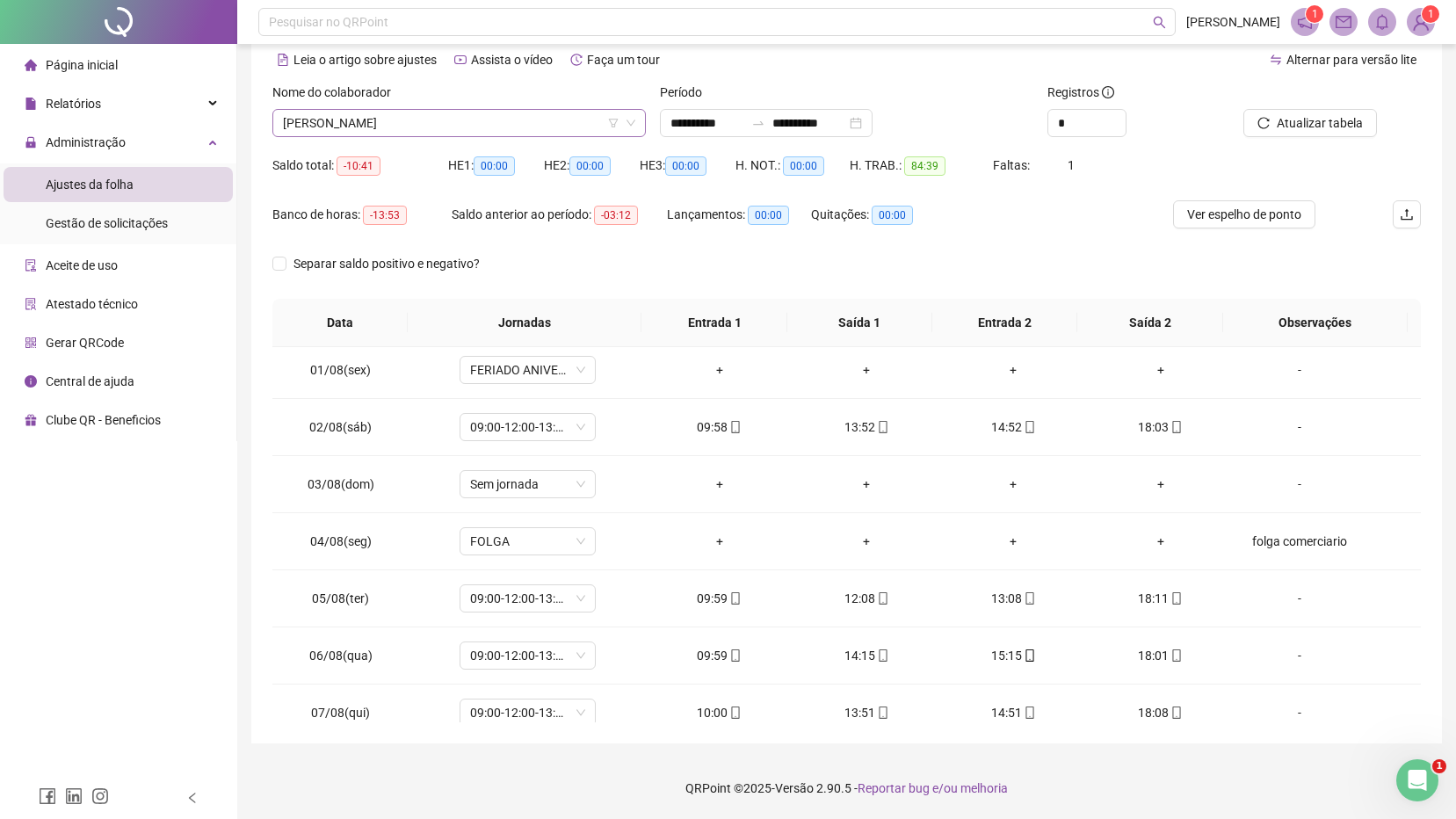
click at [514, 125] on span "[PERSON_NAME]" at bounding box center [458, 123] width 352 height 27
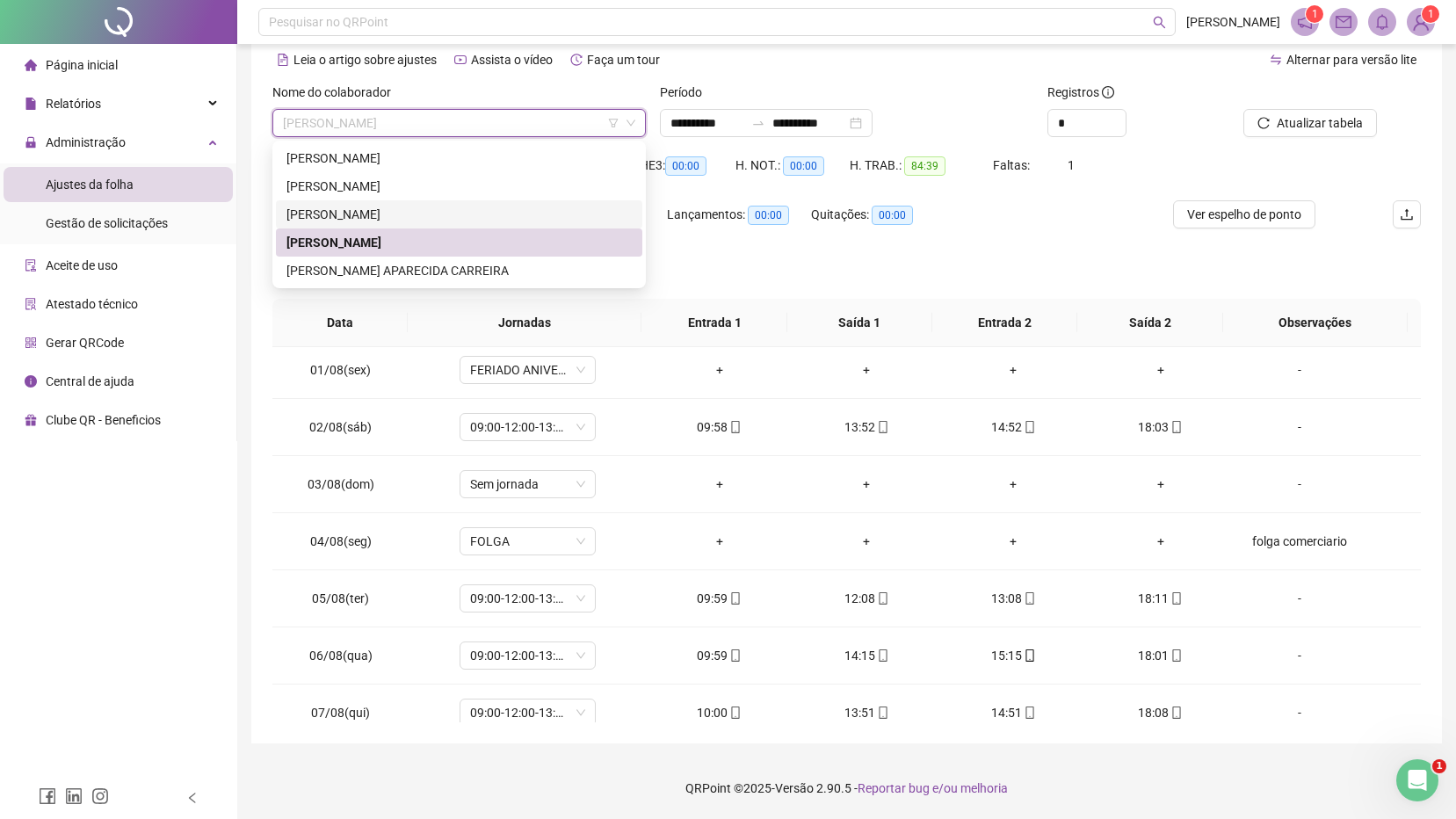
click at [446, 214] on div "[PERSON_NAME]" at bounding box center [459, 214] width 346 height 19
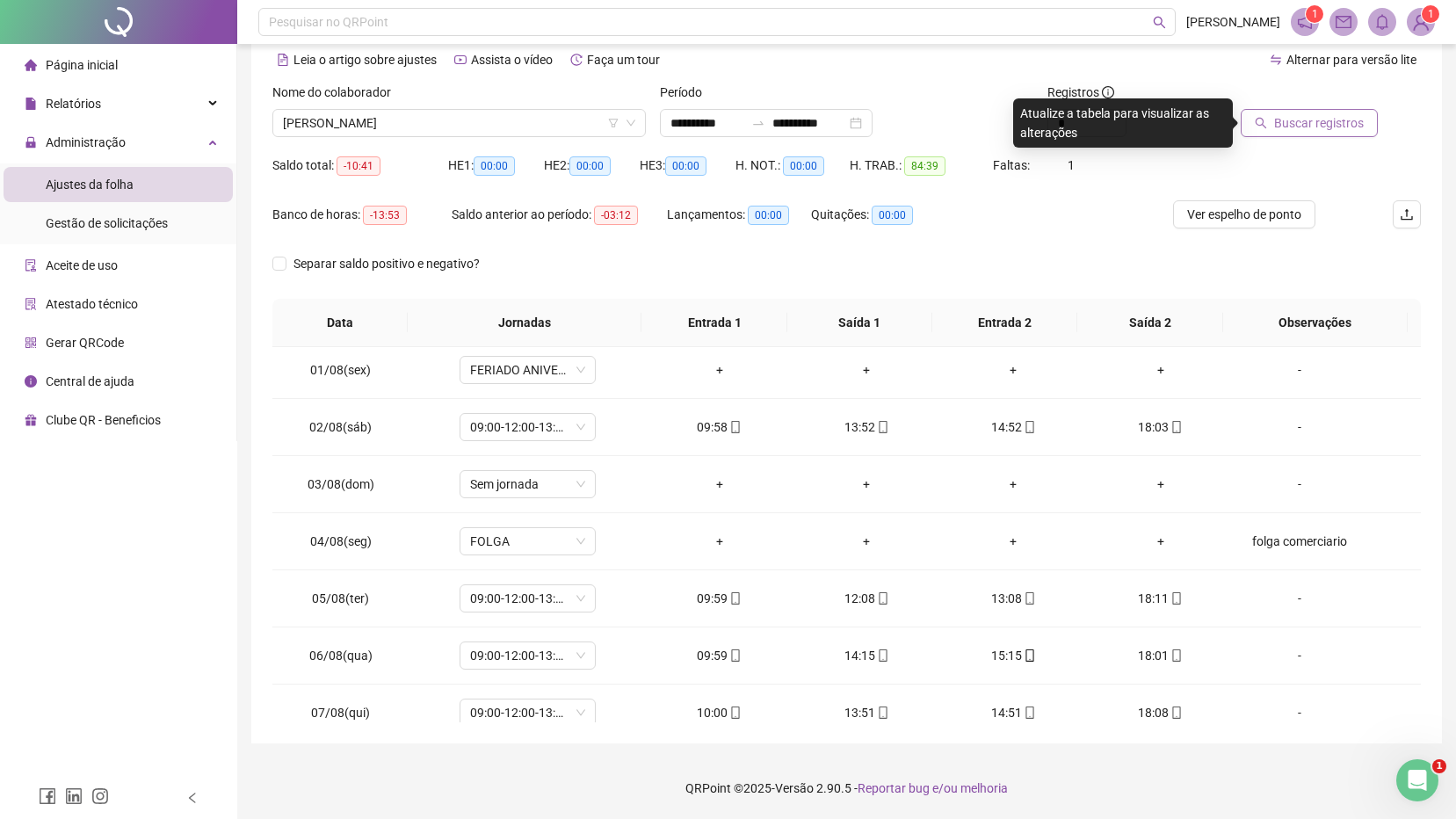
click at [1311, 129] on span "Buscar registros" at bounding box center [1319, 123] width 90 height 19
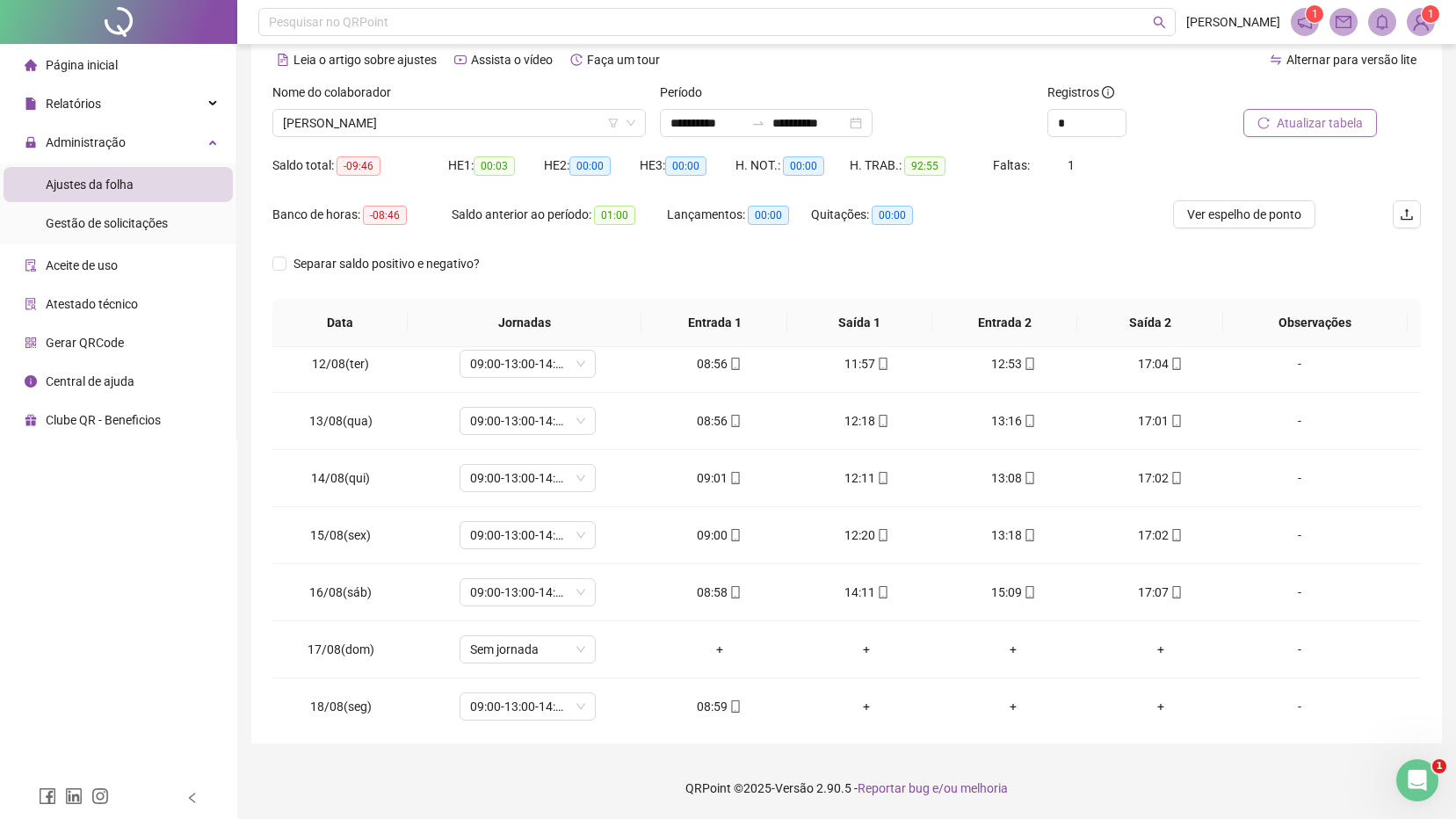
scroll to position [653, 0]
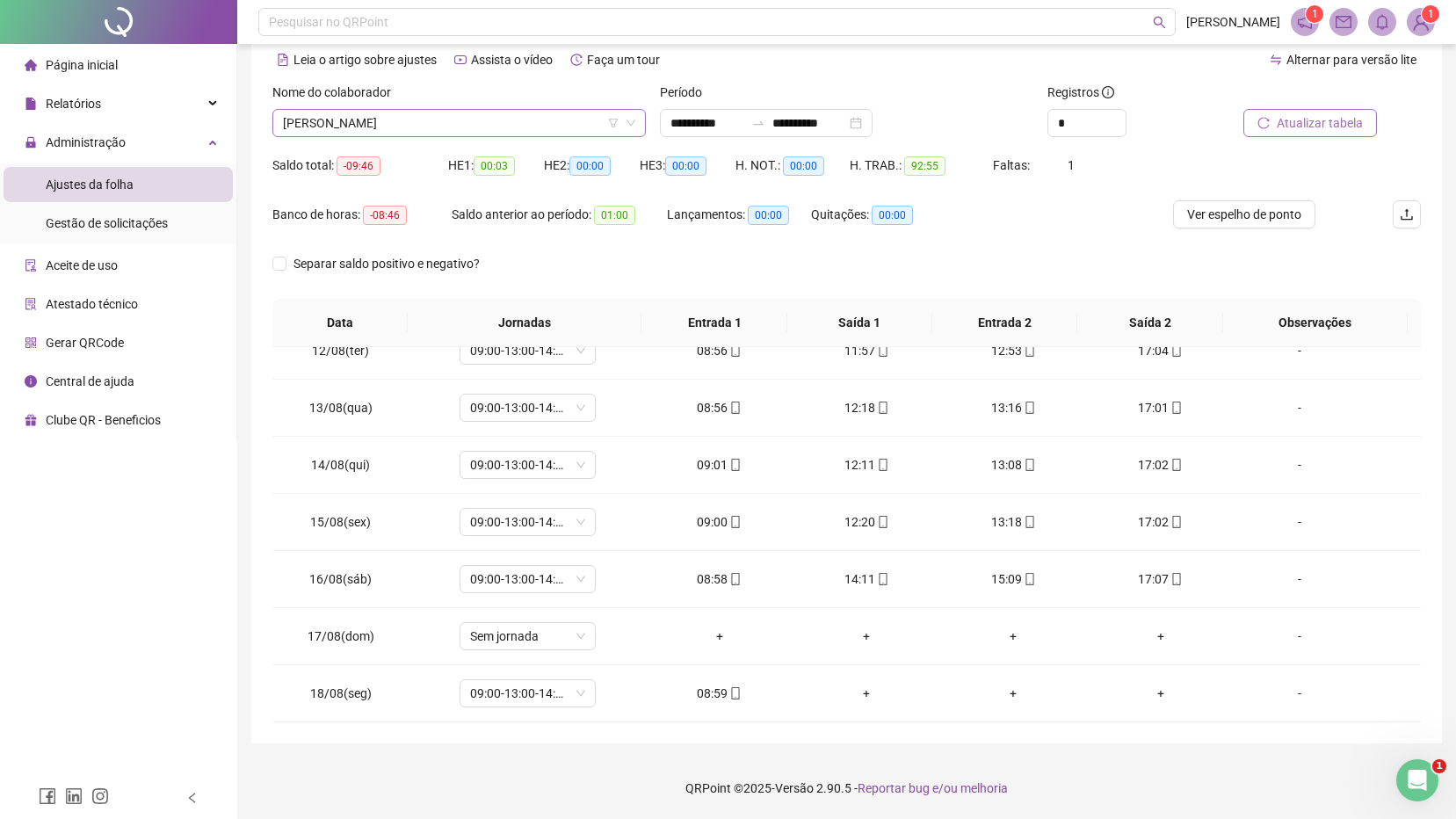
click at [474, 124] on span "[PERSON_NAME]" at bounding box center [458, 123] width 352 height 27
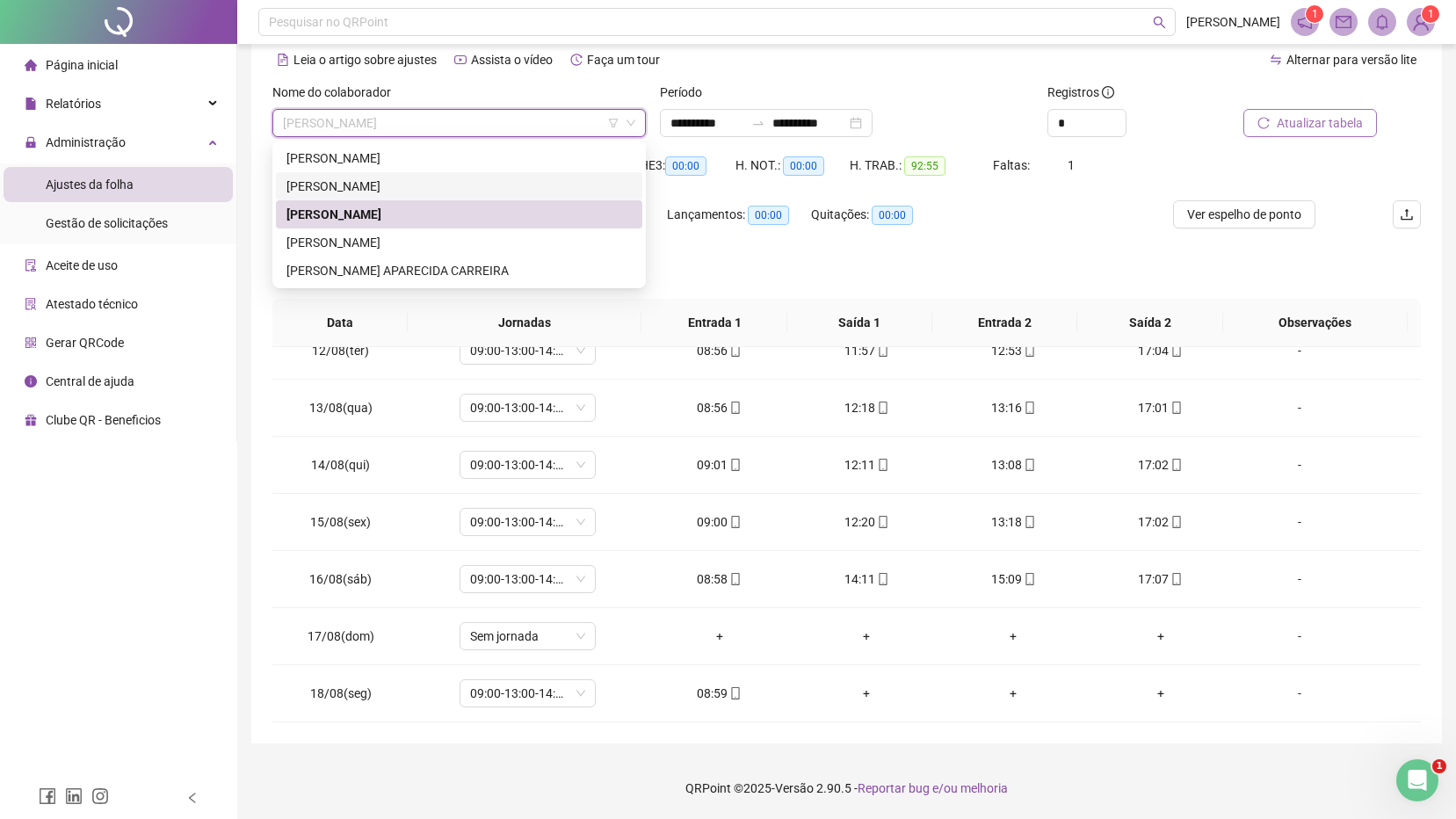
click at [398, 185] on div "[PERSON_NAME]" at bounding box center [459, 186] width 346 height 19
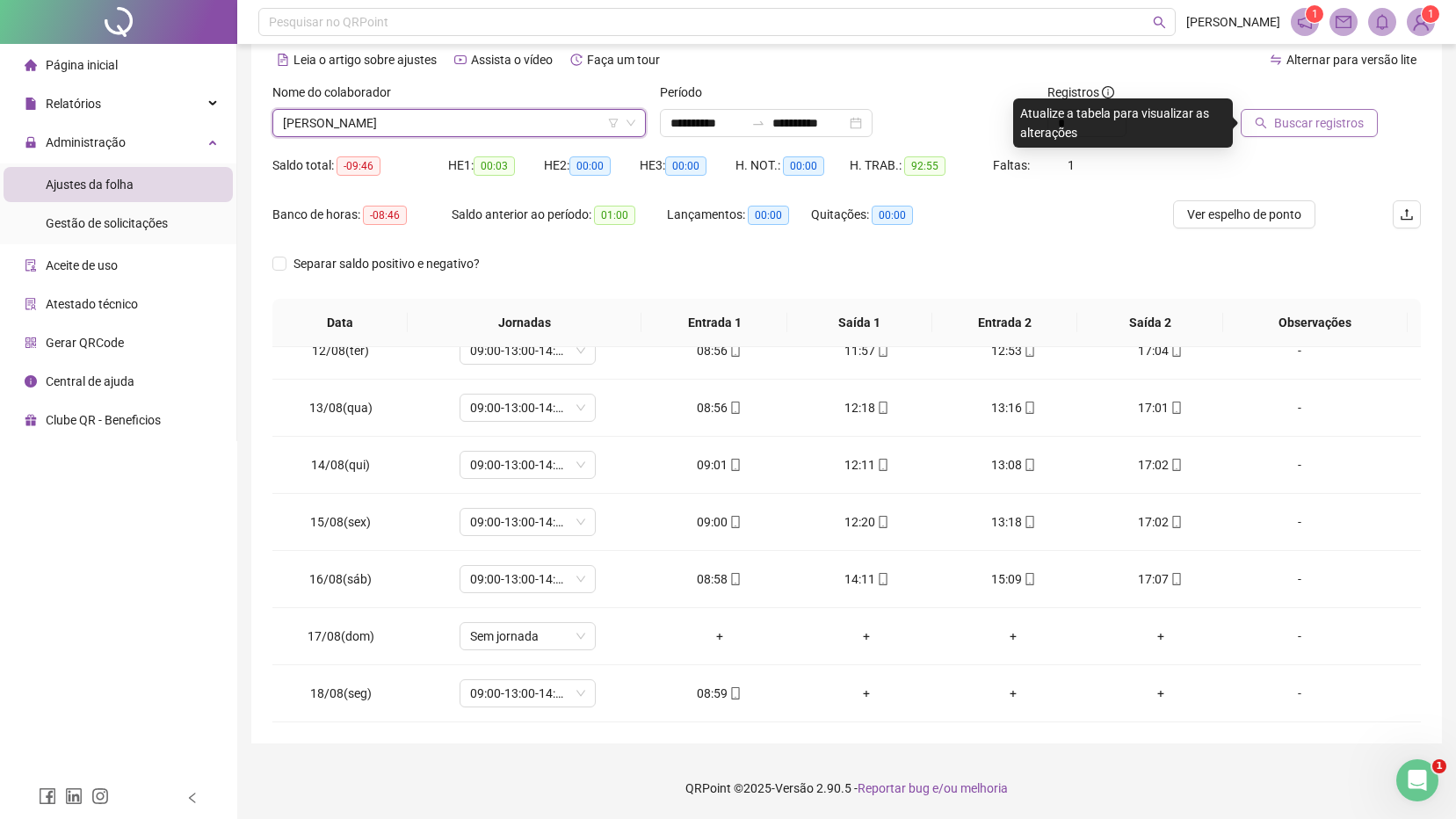
click at [1281, 124] on span "Buscar registros" at bounding box center [1319, 123] width 90 height 19
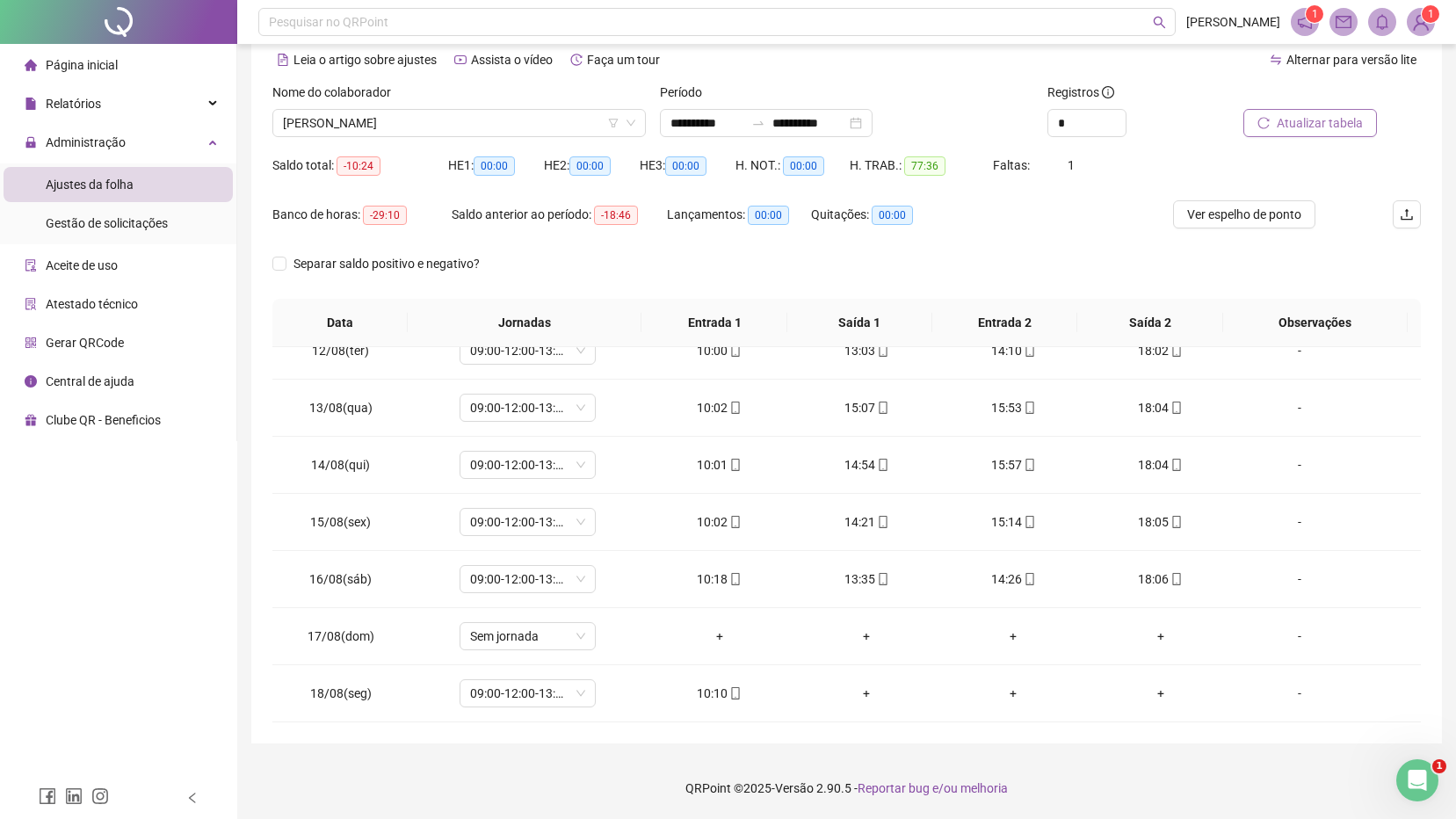
click at [1424, 22] on img at bounding box center [1421, 22] width 27 height 27
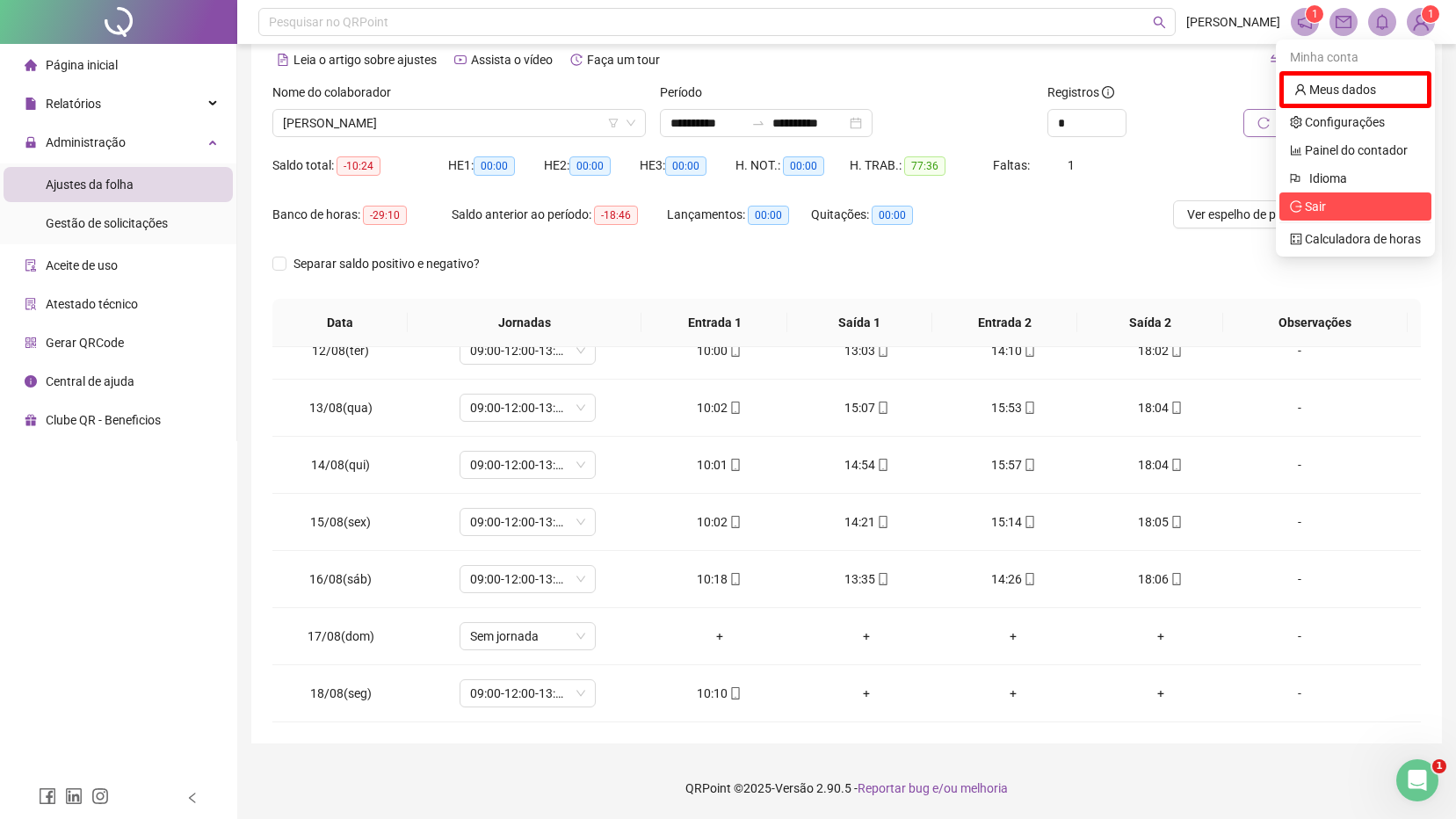
click at [1326, 203] on span "Sair" at bounding box center [1315, 206] width 21 height 14
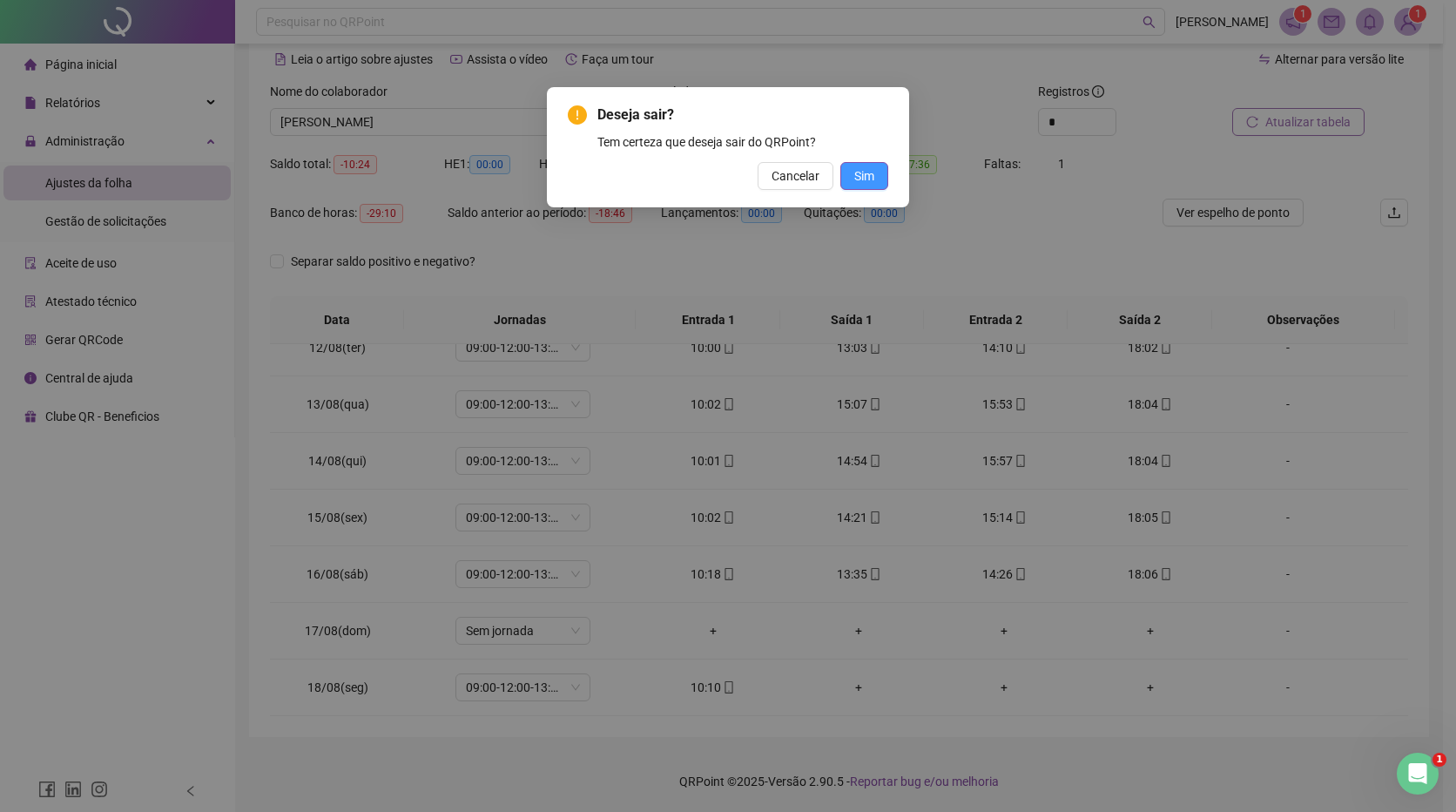
click at [858, 169] on span "Sim" at bounding box center [864, 176] width 20 height 19
